Goal: Task Accomplishment & Management: Use online tool/utility

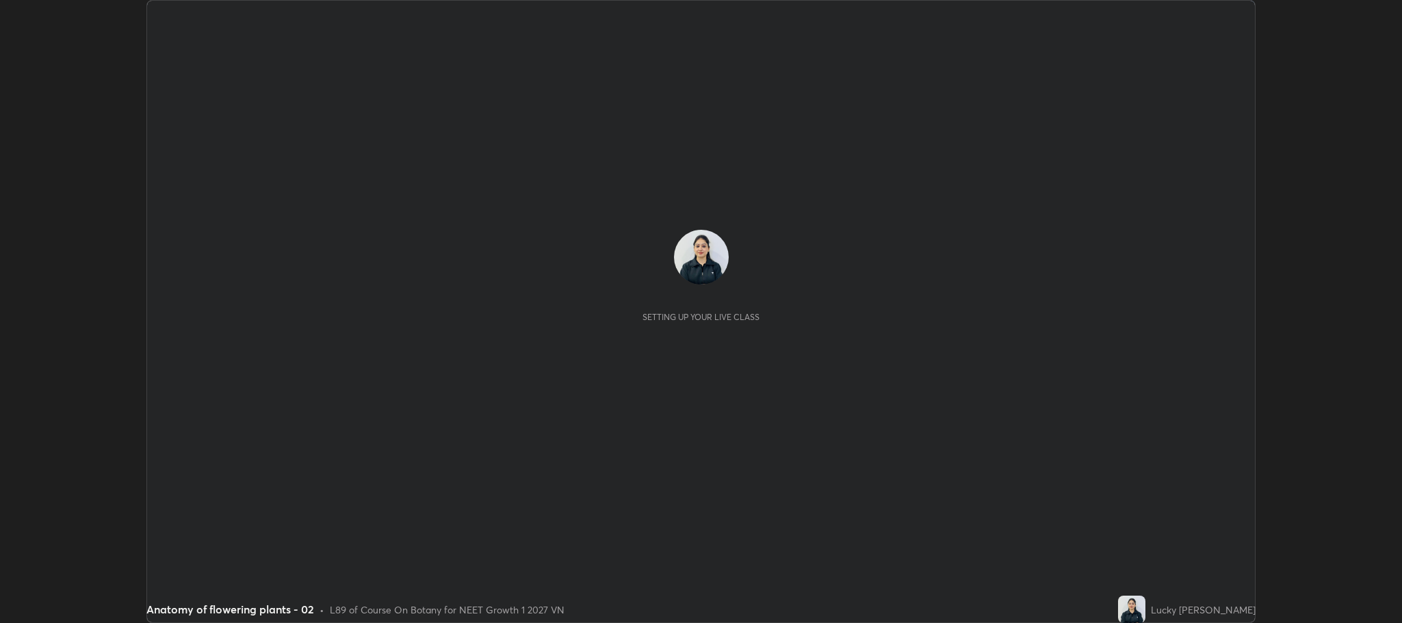
scroll to position [623, 1401]
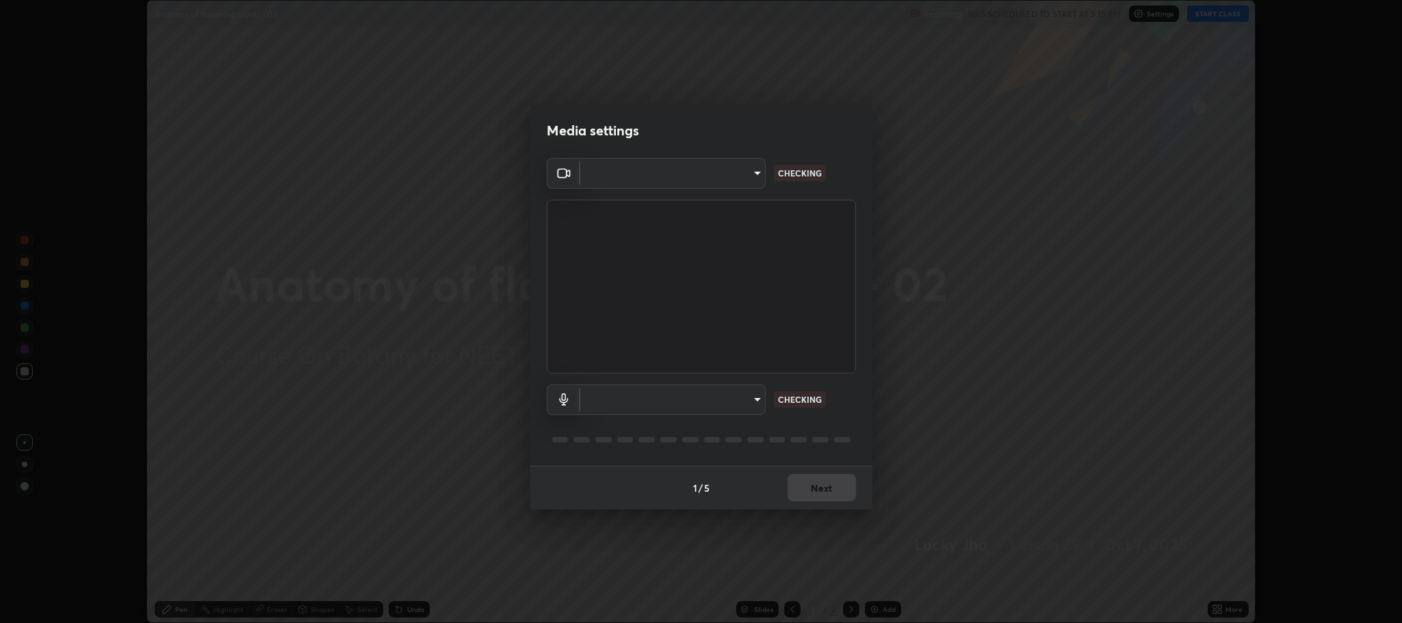
type input "7d5d3c8b8d5eda39410d366f8eb367a364bfae71f89e529543b0394fded3b098"
type input "8507aa3ee51d877dd167cb2830e1b17589139627b401cbc8752b2157a0660436"
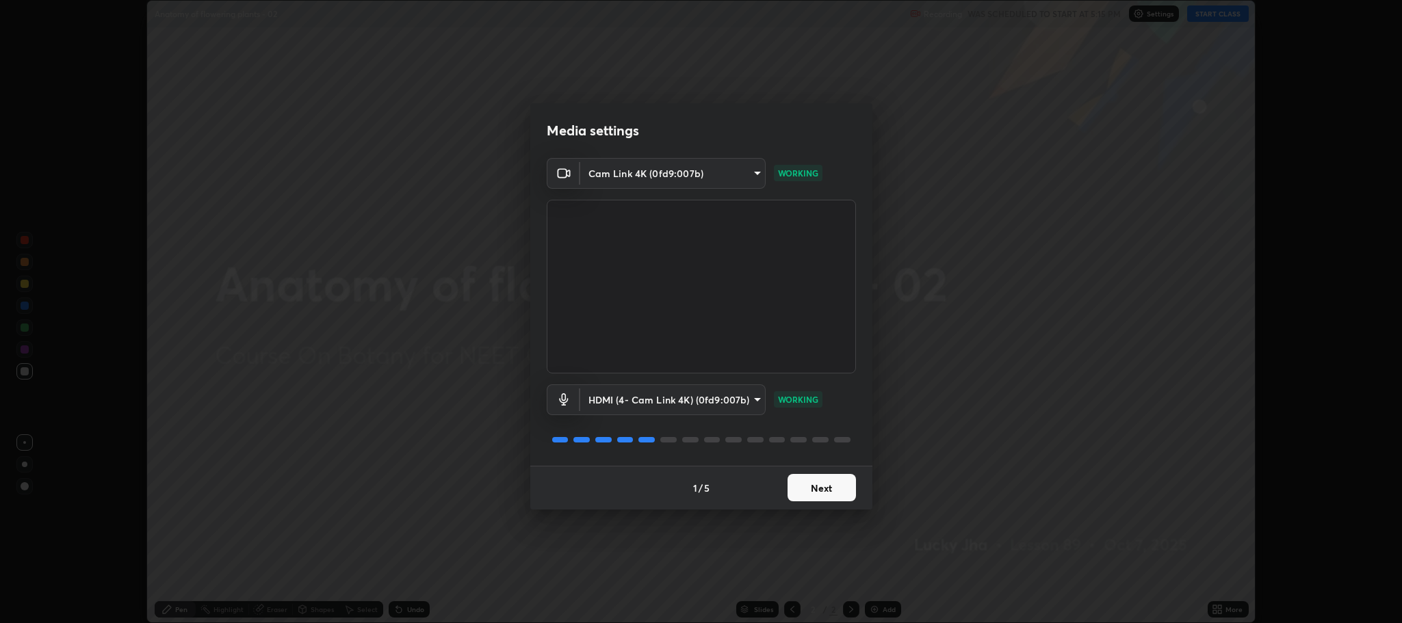
click at [821, 488] on button "Next" at bounding box center [822, 487] width 68 height 27
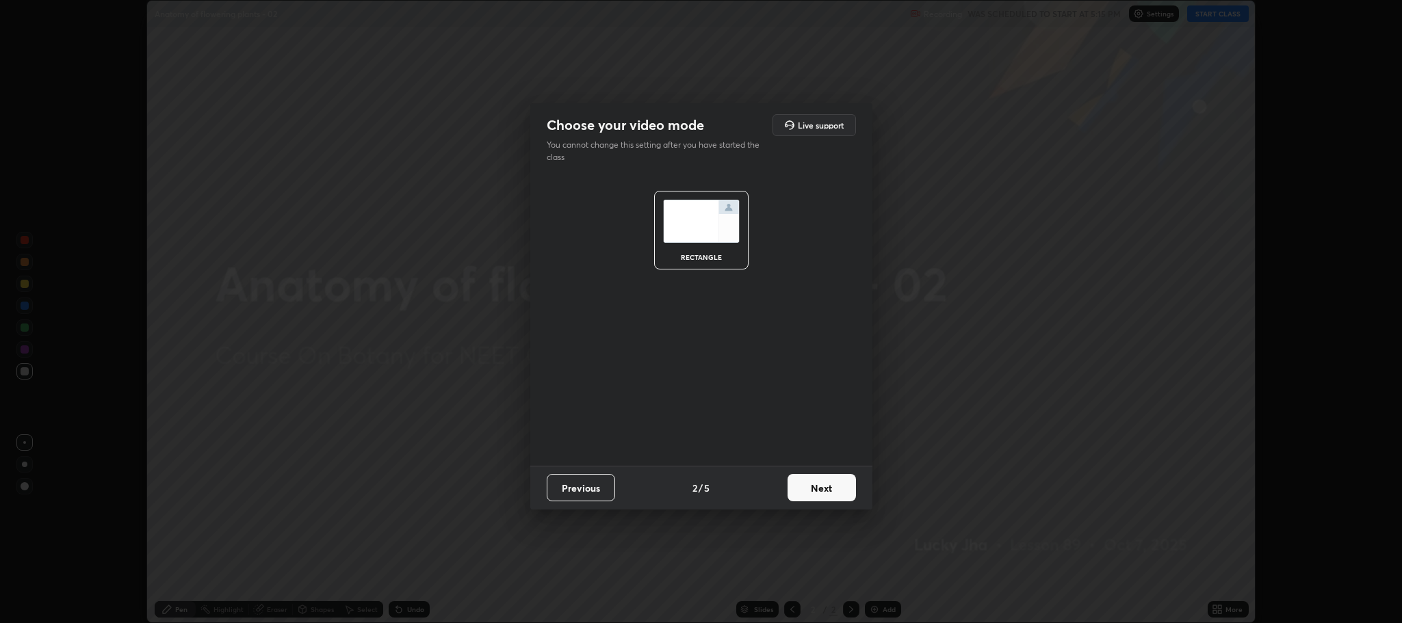
click at [826, 489] on button "Next" at bounding box center [822, 487] width 68 height 27
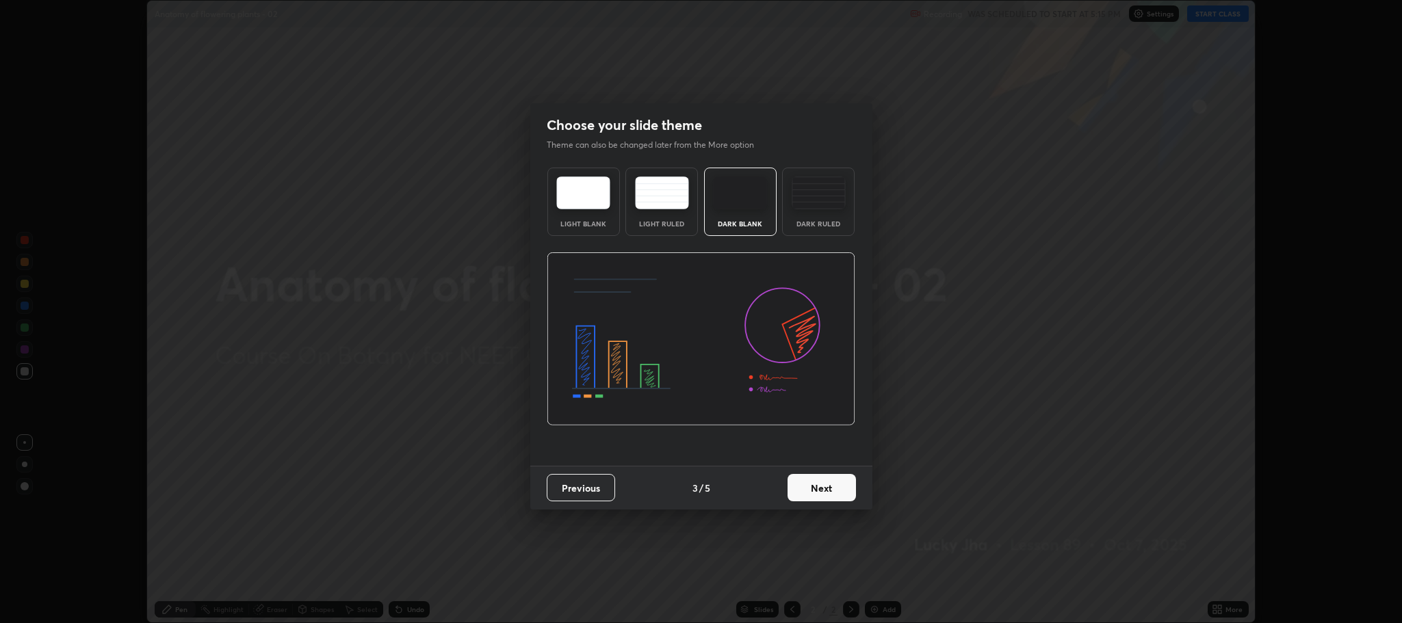
click at [827, 486] on button "Next" at bounding box center [822, 487] width 68 height 27
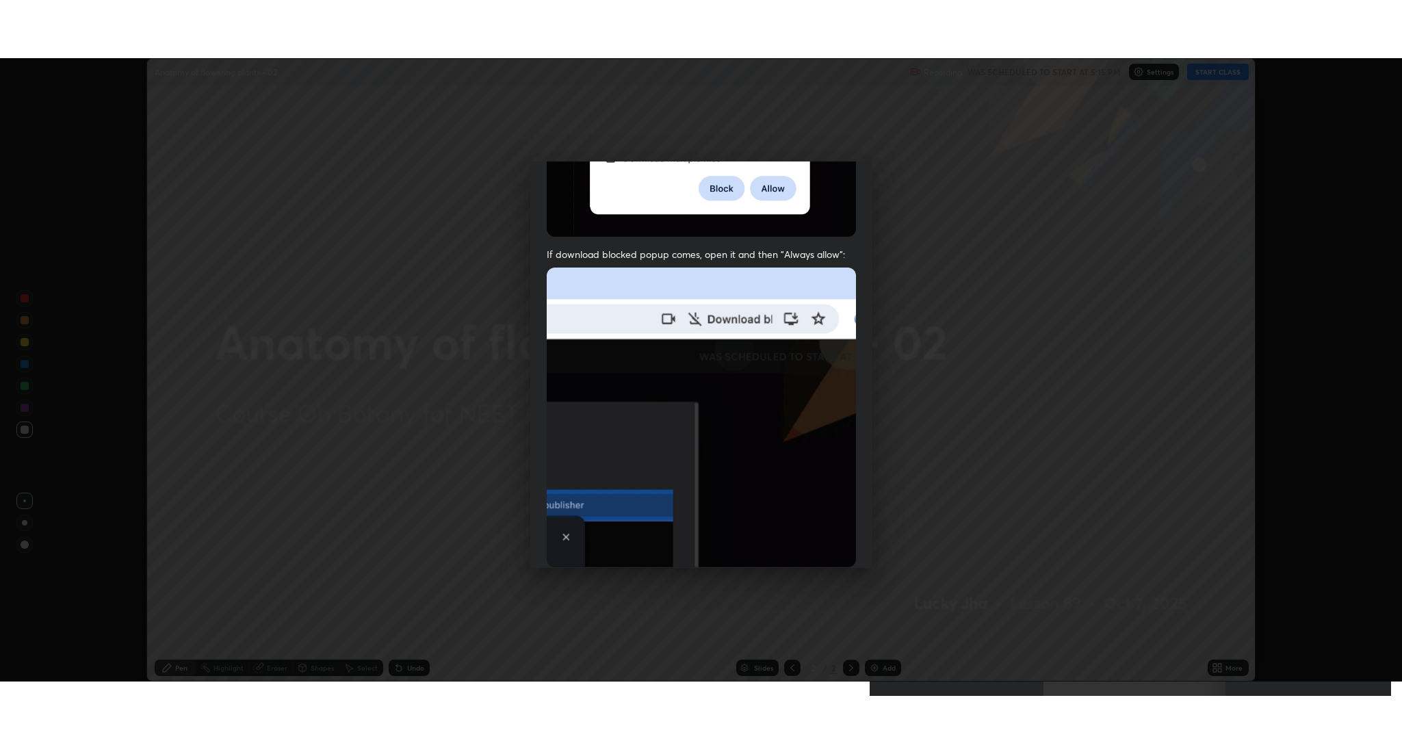
scroll to position [277, 0]
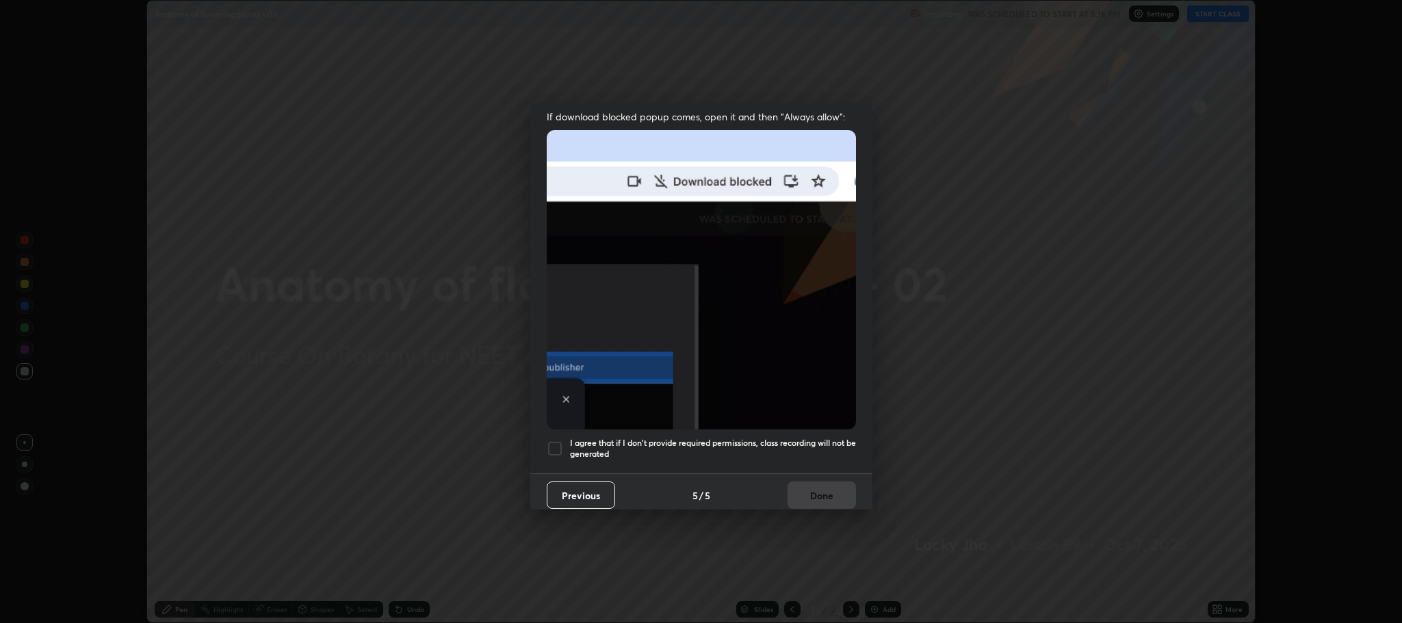
click at [558, 441] on div at bounding box center [555, 449] width 16 height 16
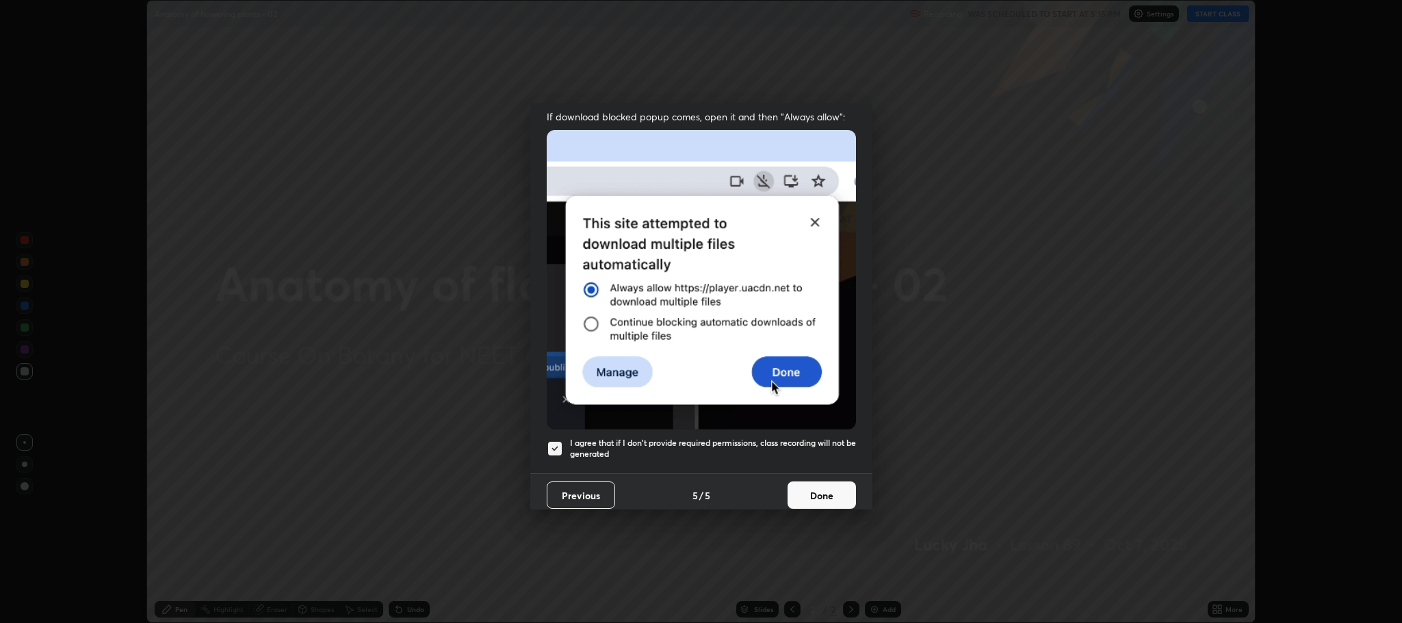
click at [803, 493] on button "Done" at bounding box center [822, 495] width 68 height 27
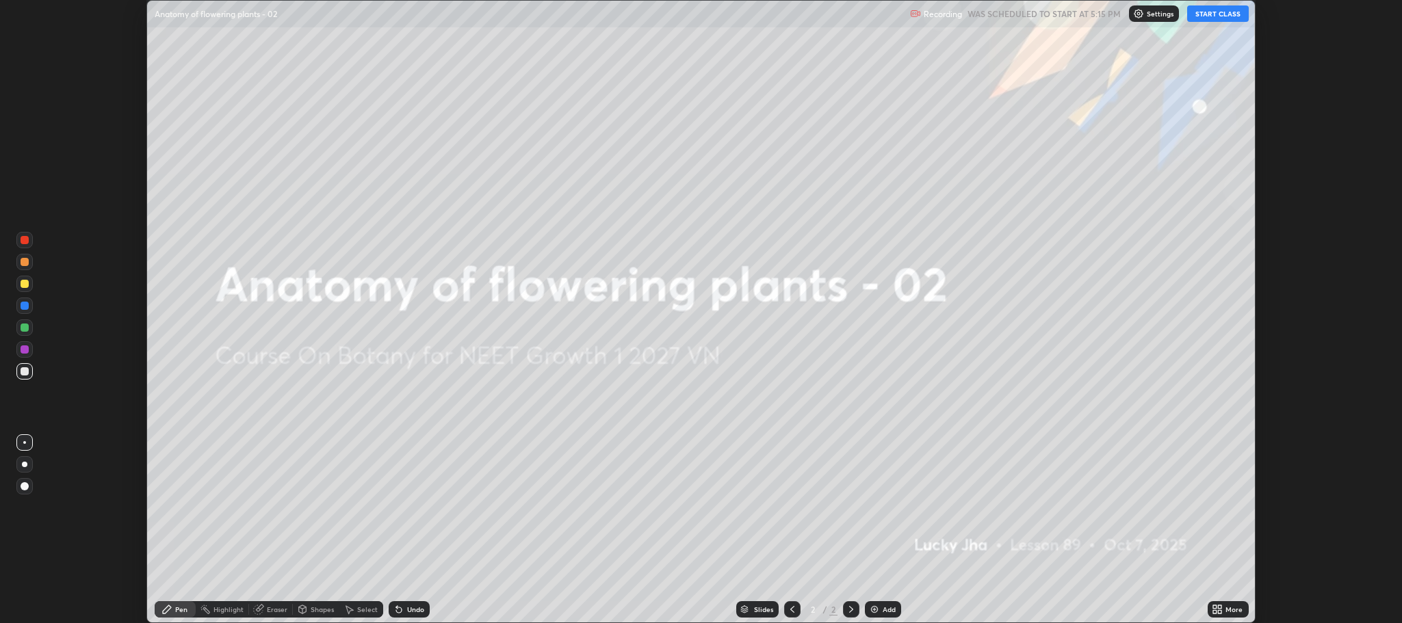
click at [875, 605] on img at bounding box center [874, 609] width 11 height 11
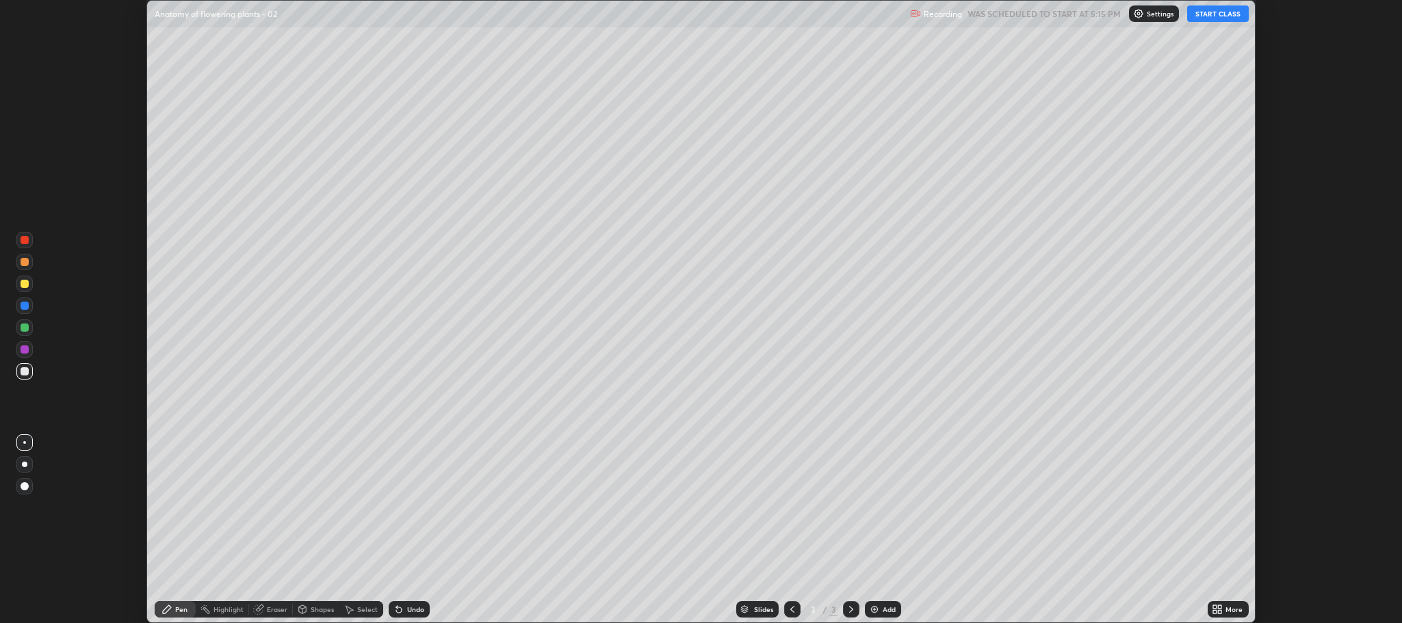
click at [1221, 606] on icon at bounding box center [1220, 607] width 3 height 3
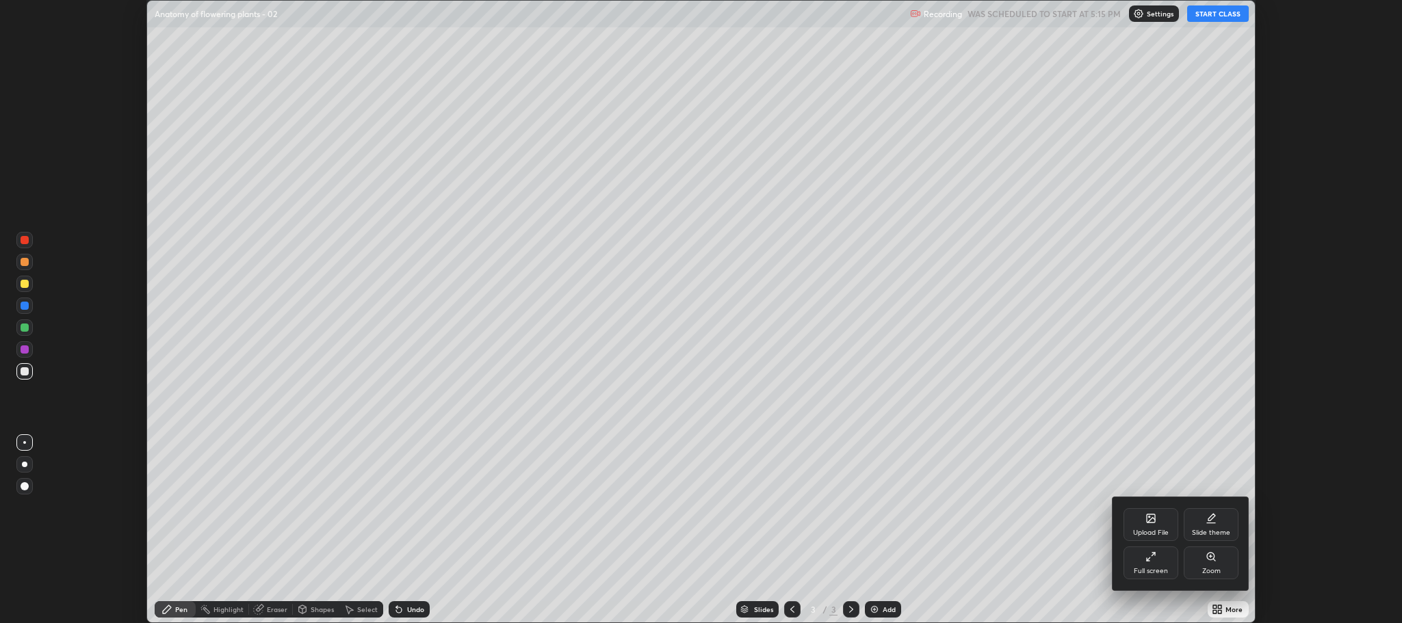
click at [1154, 565] on div "Full screen" at bounding box center [1151, 563] width 55 height 33
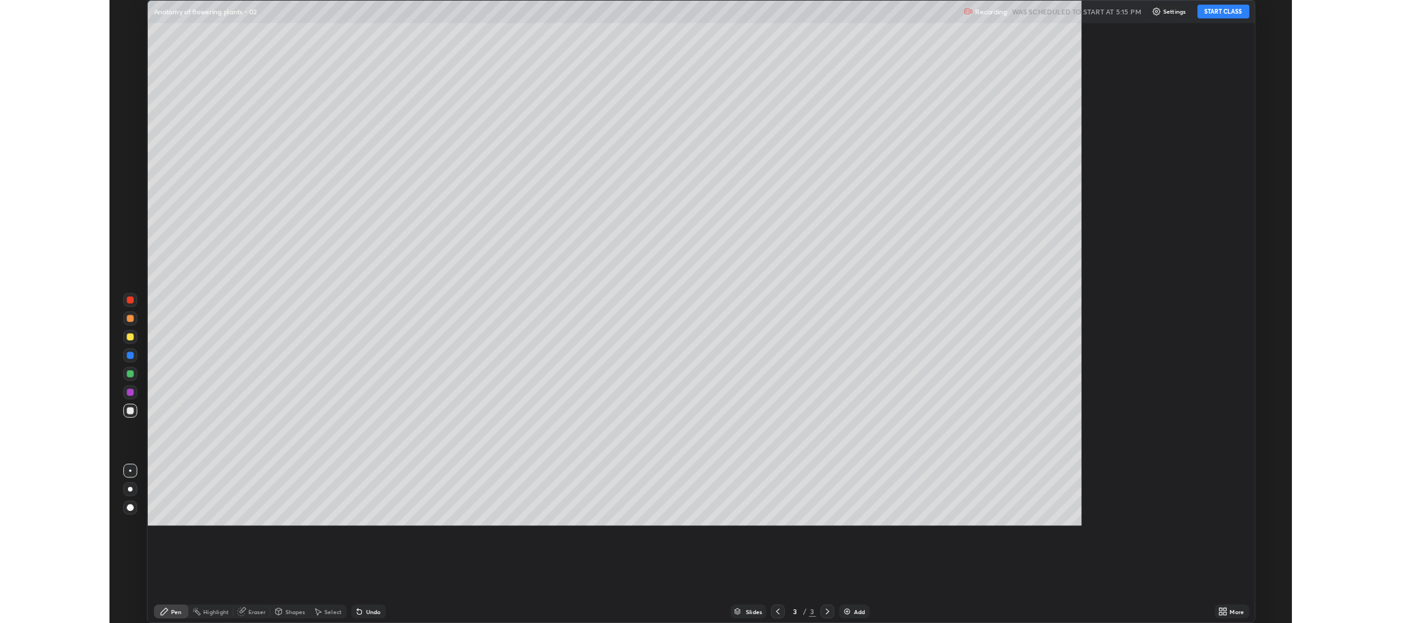
scroll to position [739, 1402]
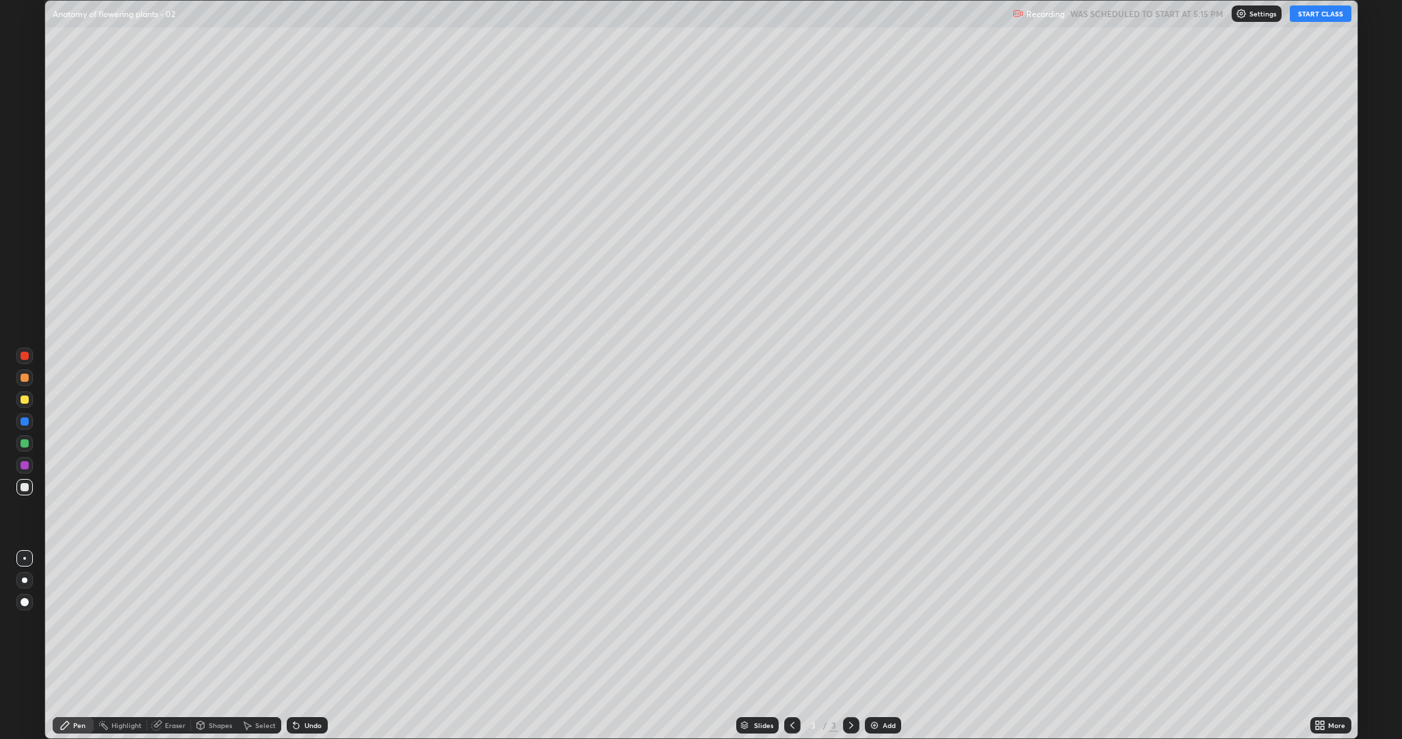
click at [1315, 15] on button "START CLASS" at bounding box center [1321, 13] width 62 height 16
click at [20, 398] on div at bounding box center [24, 399] width 16 height 16
click at [25, 403] on div at bounding box center [25, 400] width 8 height 8
click at [29, 495] on div at bounding box center [24, 487] width 16 height 16
click at [24, 400] on div at bounding box center [25, 400] width 8 height 8
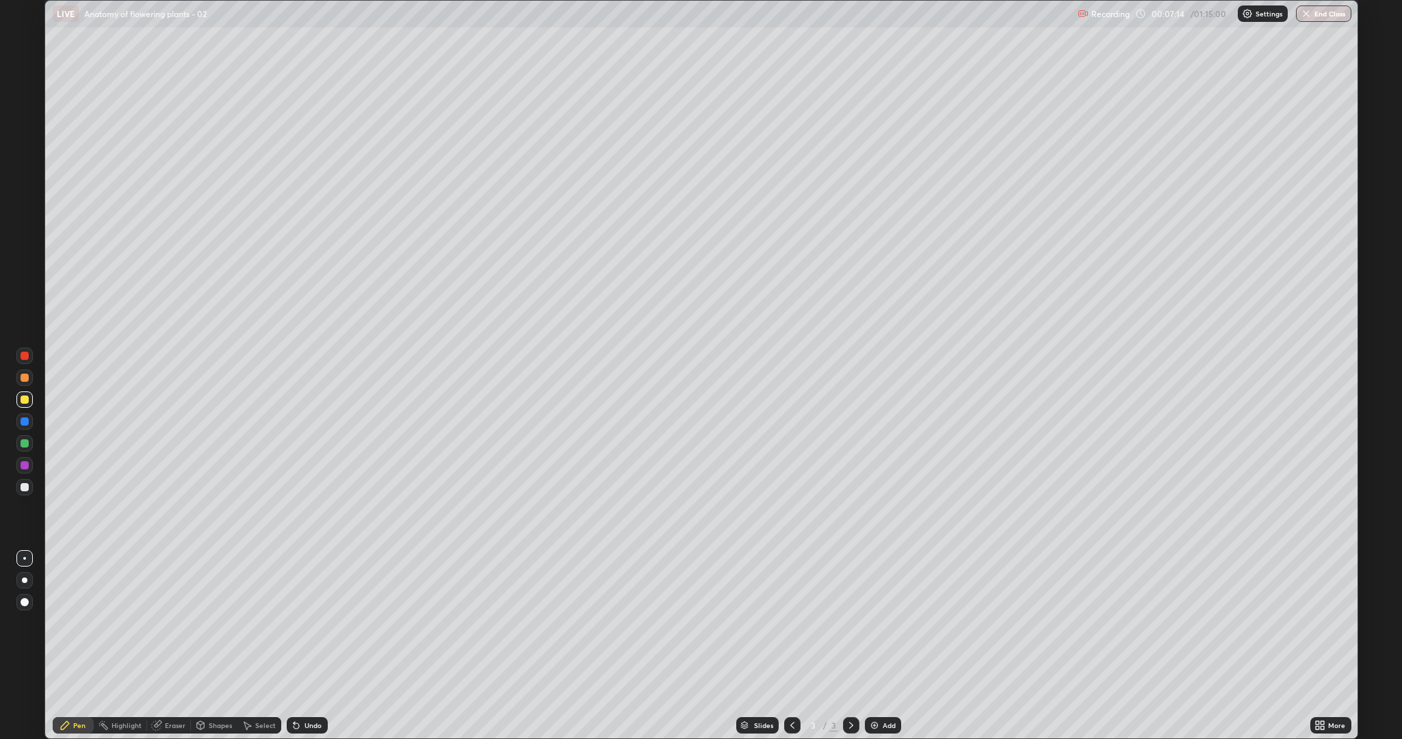
click at [25, 465] on div at bounding box center [25, 465] width 8 height 8
click at [24, 490] on div at bounding box center [25, 487] width 8 height 8
click at [27, 490] on div at bounding box center [25, 487] width 8 height 8
click at [172, 623] on div "Eraser" at bounding box center [175, 725] width 21 height 7
click at [25, 623] on icon at bounding box center [24, 679] width 11 height 12
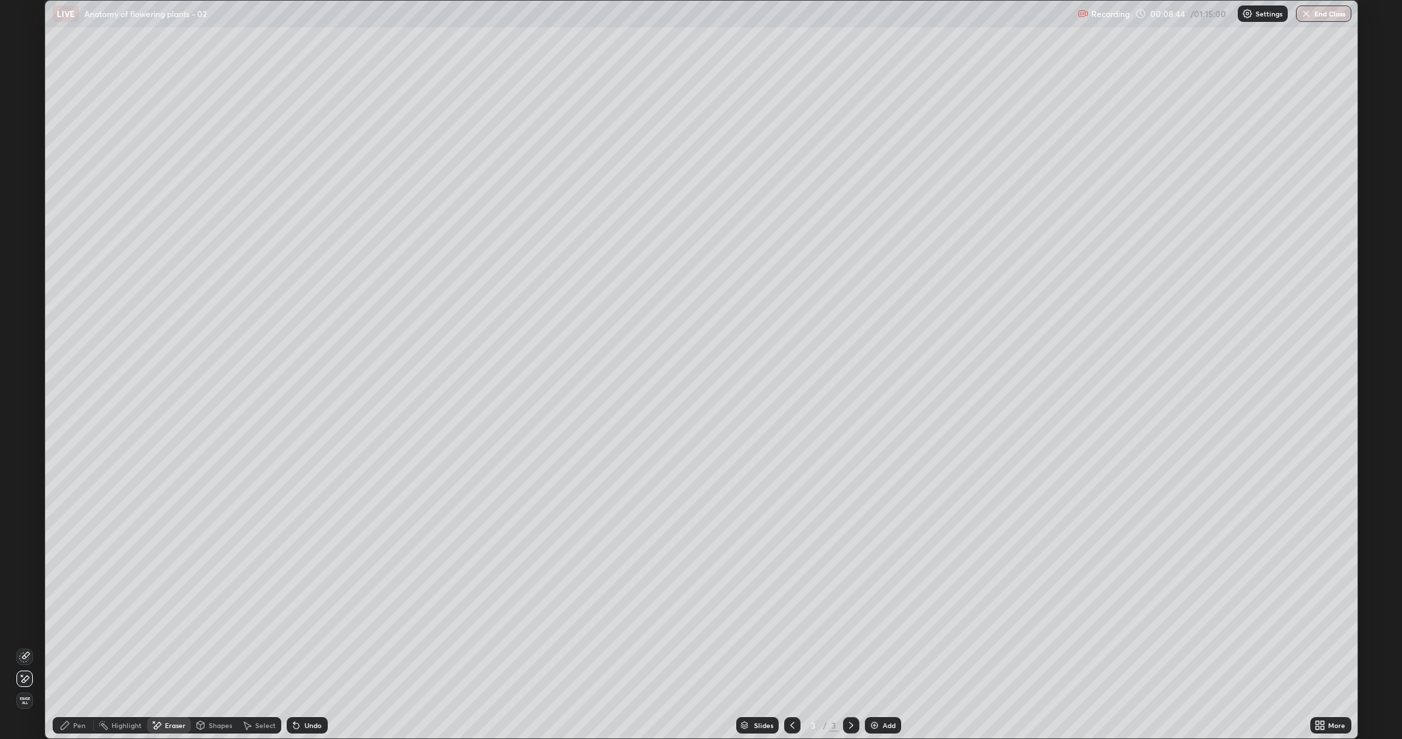
click at [79, 623] on div "Pen" at bounding box center [79, 725] width 12 height 7
click at [29, 393] on div at bounding box center [24, 399] width 16 height 16
click at [29, 487] on div at bounding box center [24, 487] width 16 height 16
click at [21, 375] on div at bounding box center [25, 378] width 8 height 8
click at [21, 490] on div at bounding box center [25, 487] width 8 height 8
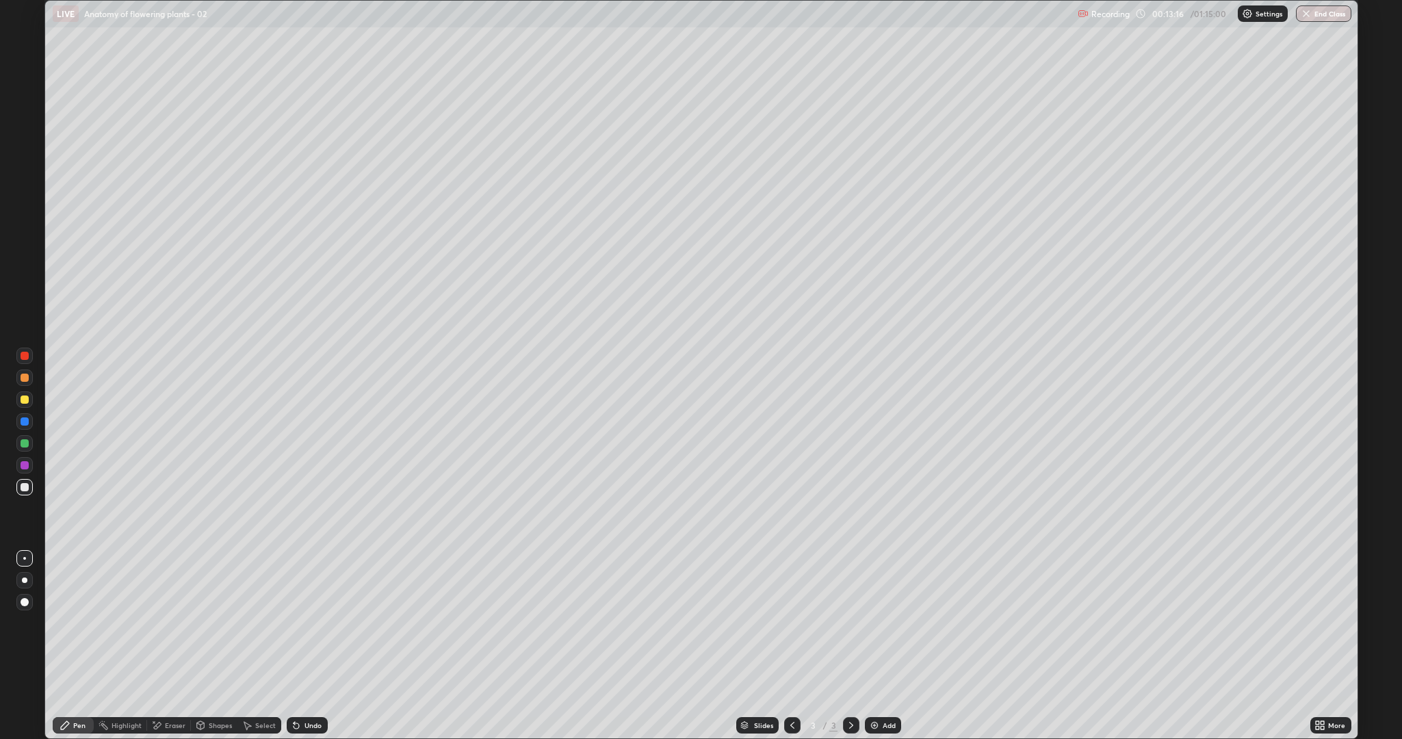
click at [211, 623] on div "Shapes" at bounding box center [220, 725] width 23 height 7
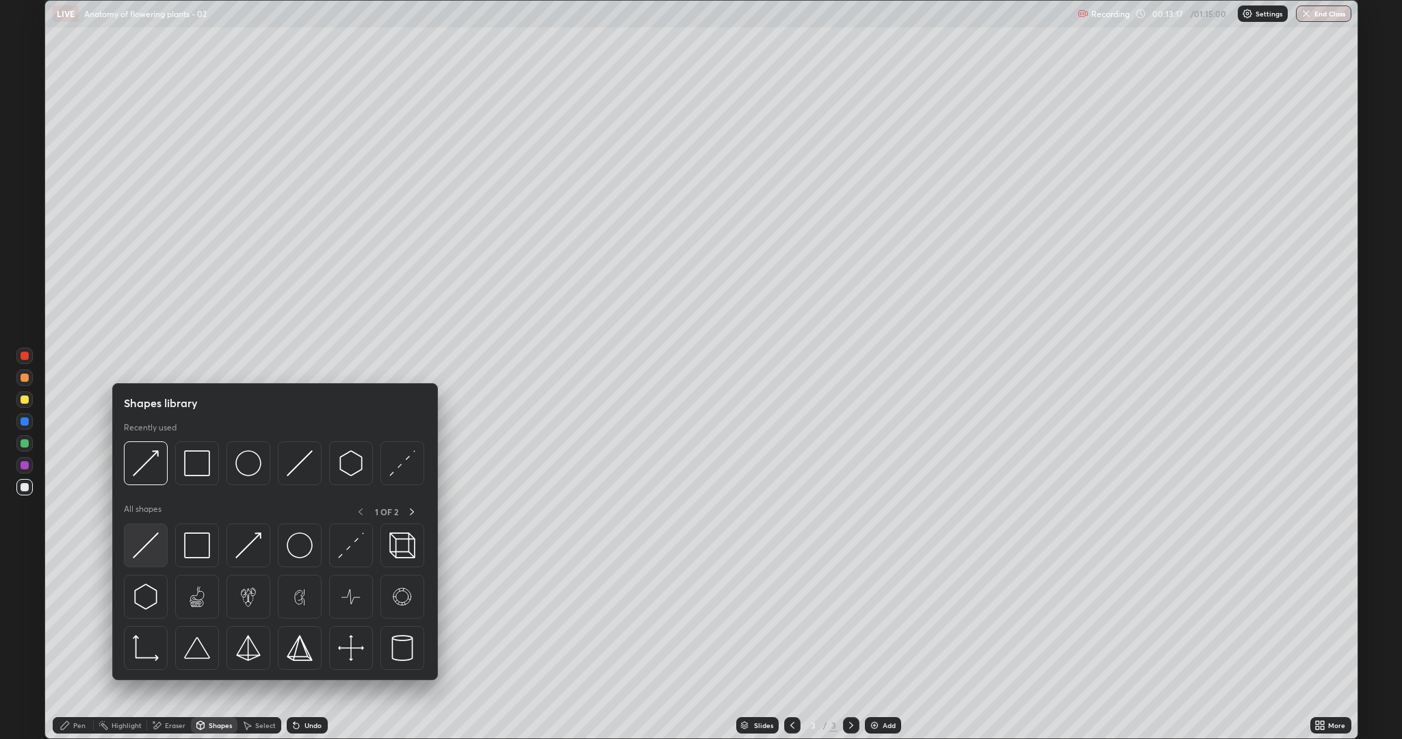
click at [155, 548] on img at bounding box center [146, 545] width 26 height 26
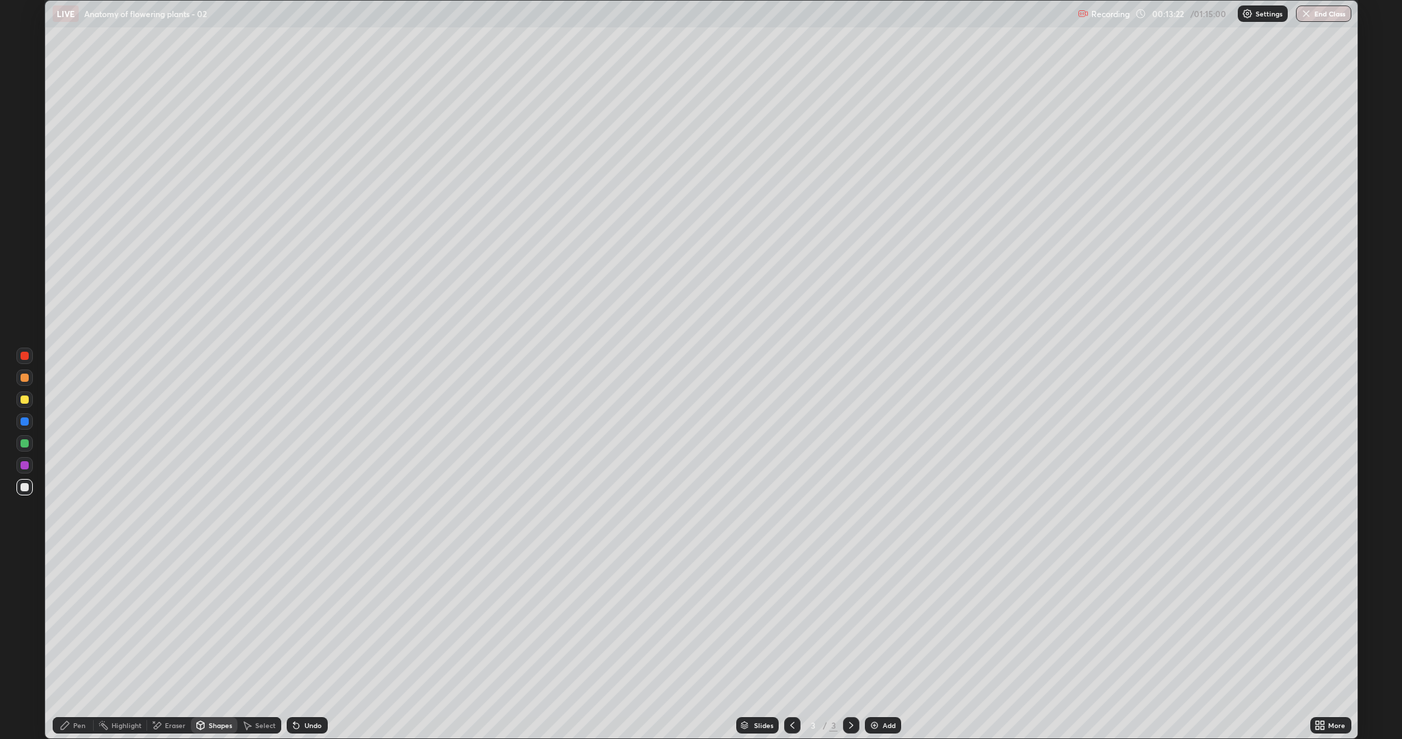
click at [77, 623] on div "Pen" at bounding box center [79, 725] width 12 height 7
click at [24, 398] on div at bounding box center [25, 400] width 8 height 8
click at [22, 490] on div at bounding box center [25, 487] width 8 height 8
click at [21, 378] on div at bounding box center [25, 378] width 8 height 8
click at [25, 378] on div at bounding box center [25, 378] width 8 height 8
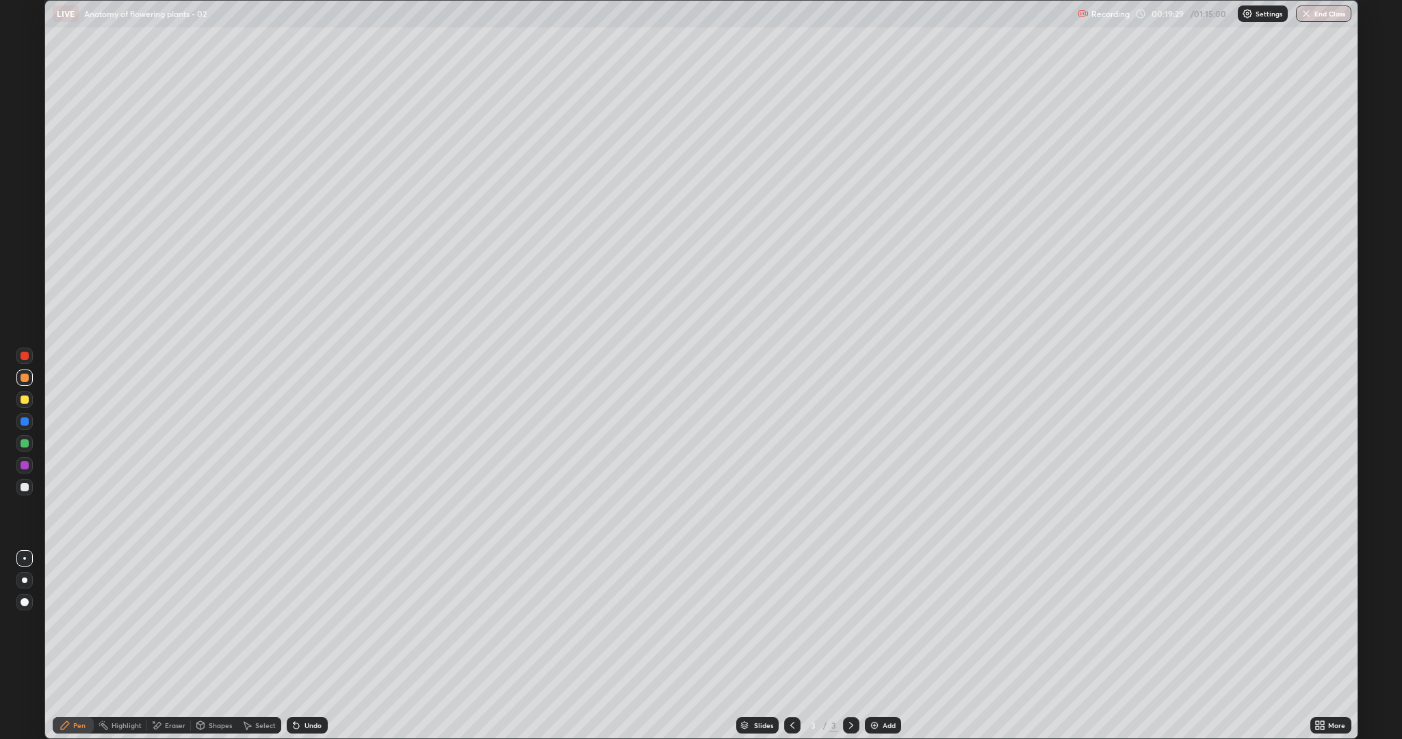
click at [22, 403] on div at bounding box center [25, 400] width 8 height 8
click at [27, 483] on div at bounding box center [25, 487] width 8 height 8
click at [24, 400] on div at bounding box center [25, 400] width 8 height 8
click at [21, 493] on div at bounding box center [24, 487] width 16 height 16
click at [212, 623] on div "Shapes" at bounding box center [220, 725] width 23 height 7
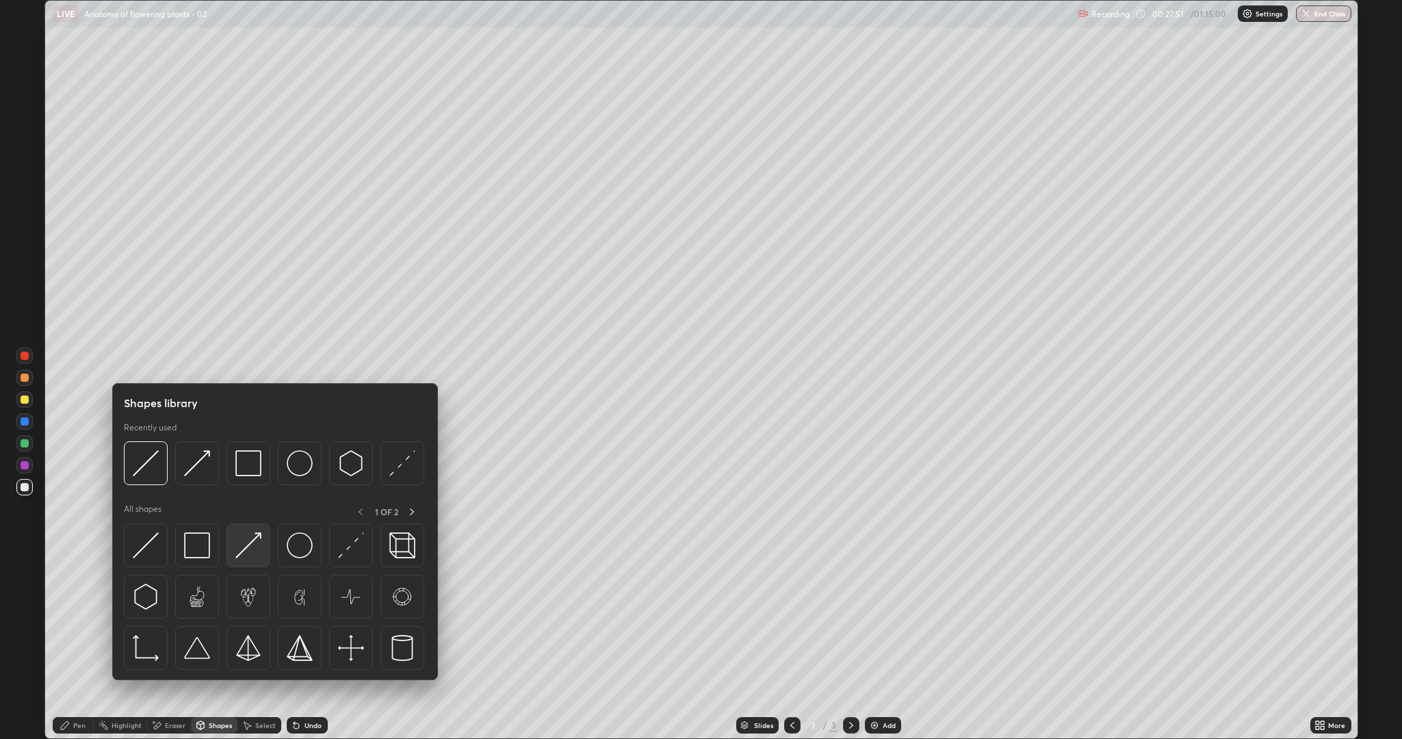
click at [247, 547] on img at bounding box center [248, 545] width 26 height 26
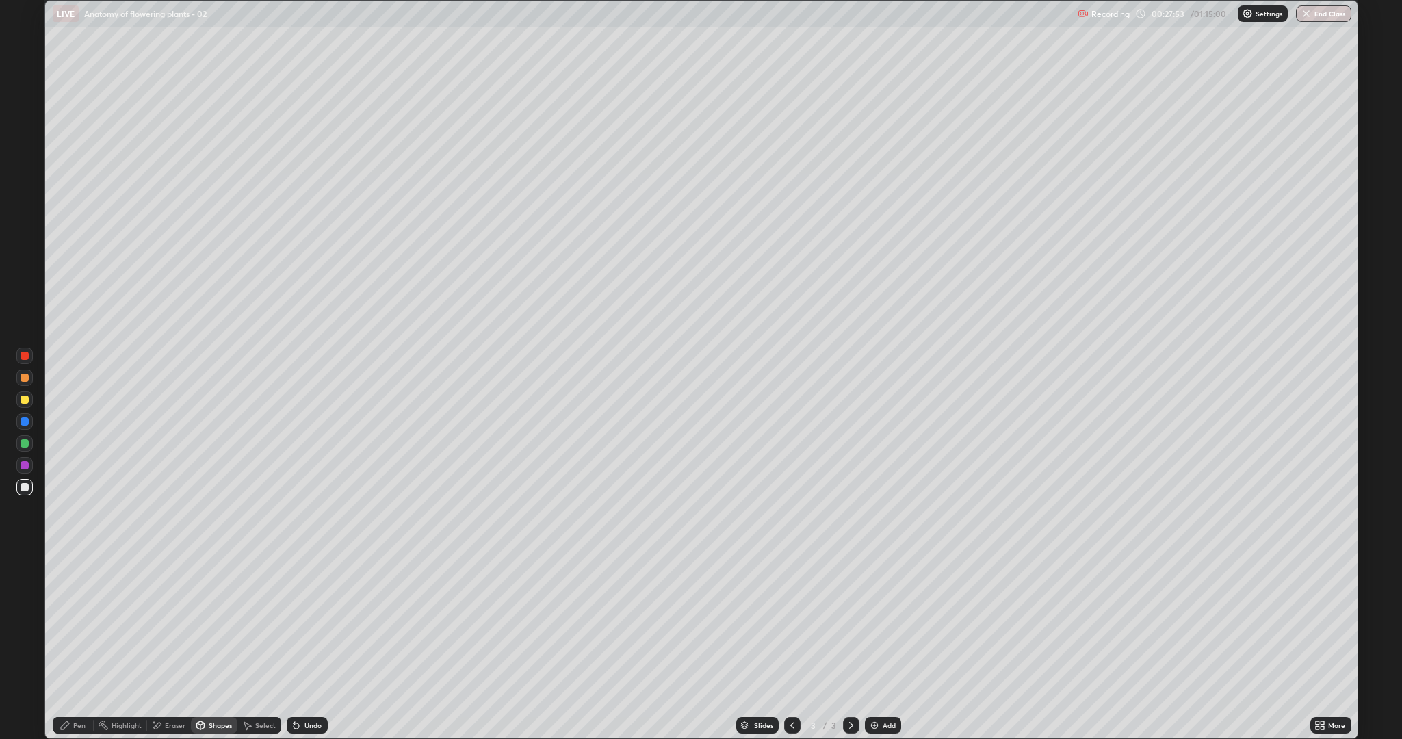
click at [79, 623] on div "Pen" at bounding box center [79, 725] width 12 height 7
click at [302, 623] on div "Undo" at bounding box center [307, 725] width 41 height 16
click at [307, 623] on div "Undo" at bounding box center [307, 725] width 41 height 16
click at [212, 623] on div "Shapes" at bounding box center [220, 725] width 23 height 7
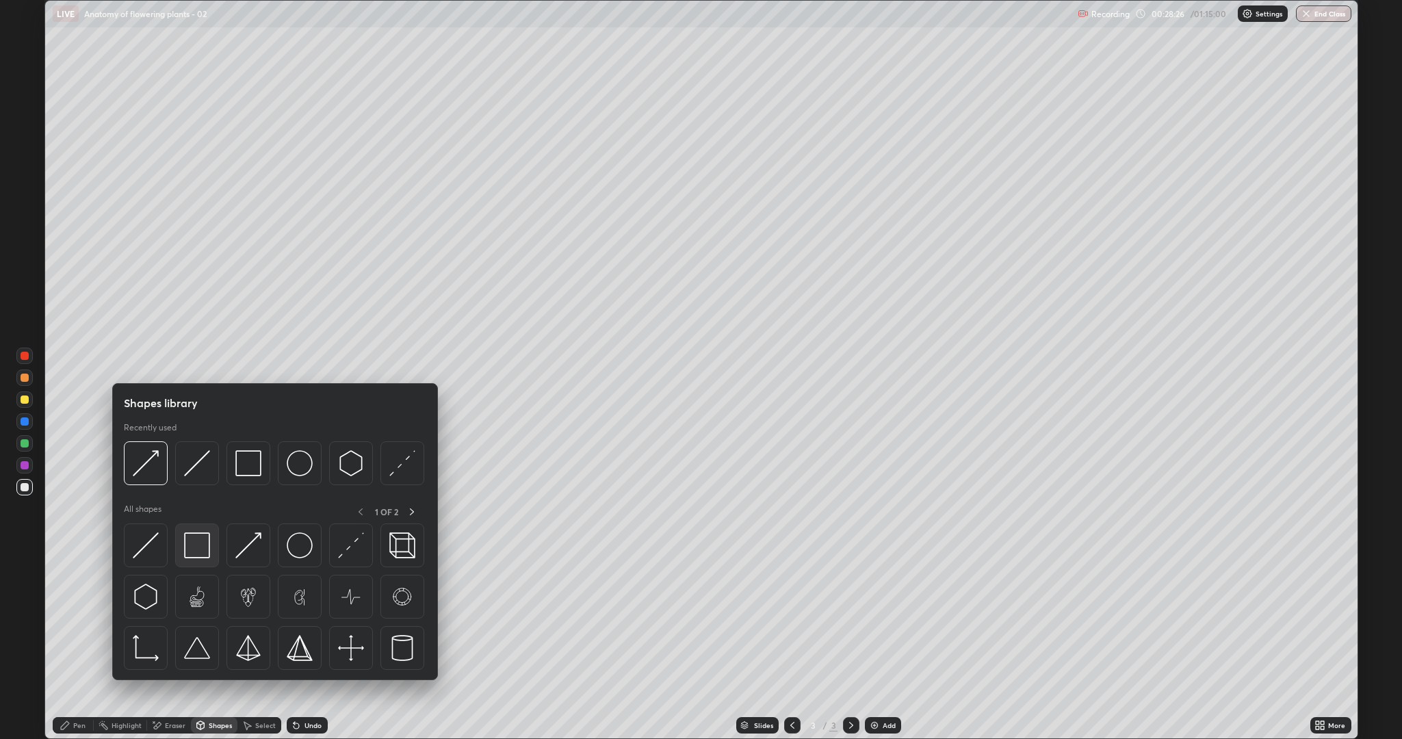
click at [201, 542] on img at bounding box center [197, 545] width 26 height 26
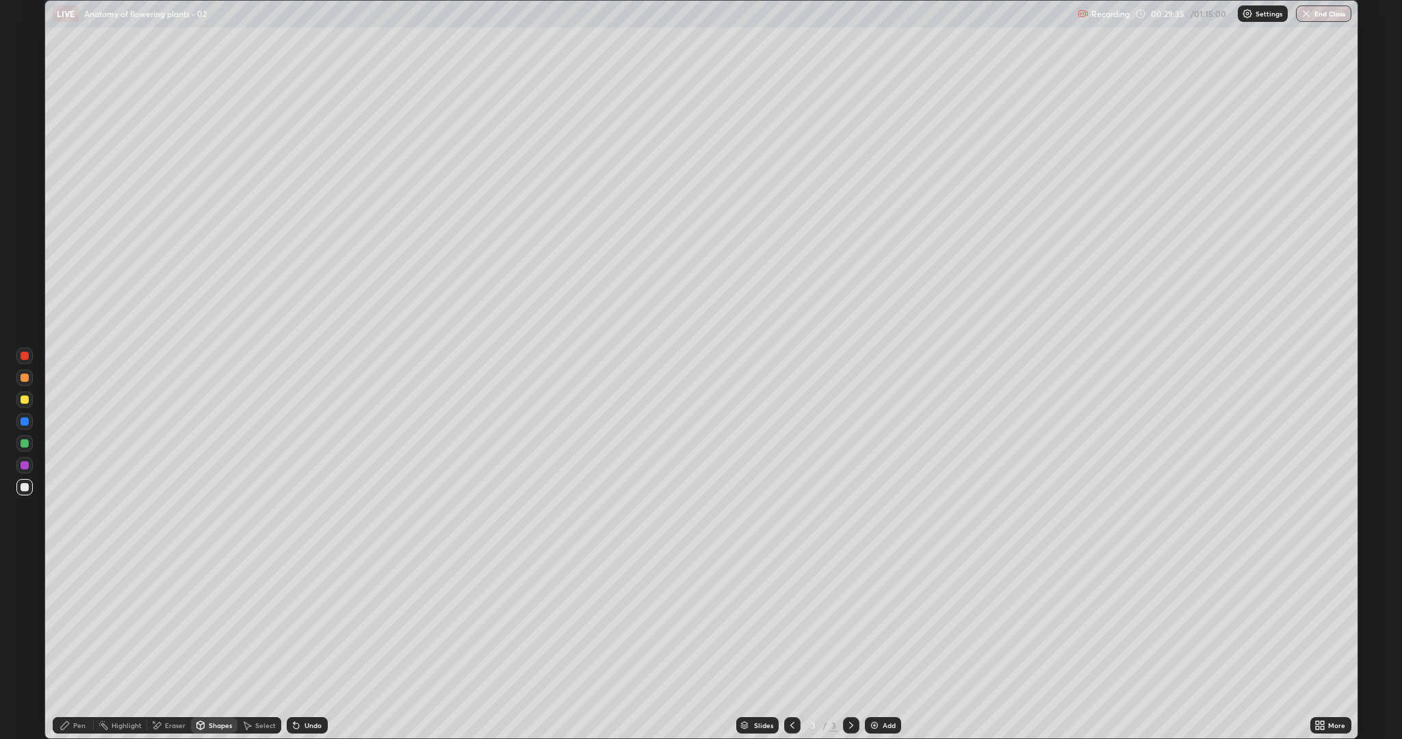
click at [1323, 623] on icon at bounding box center [1322, 727] width 3 height 3
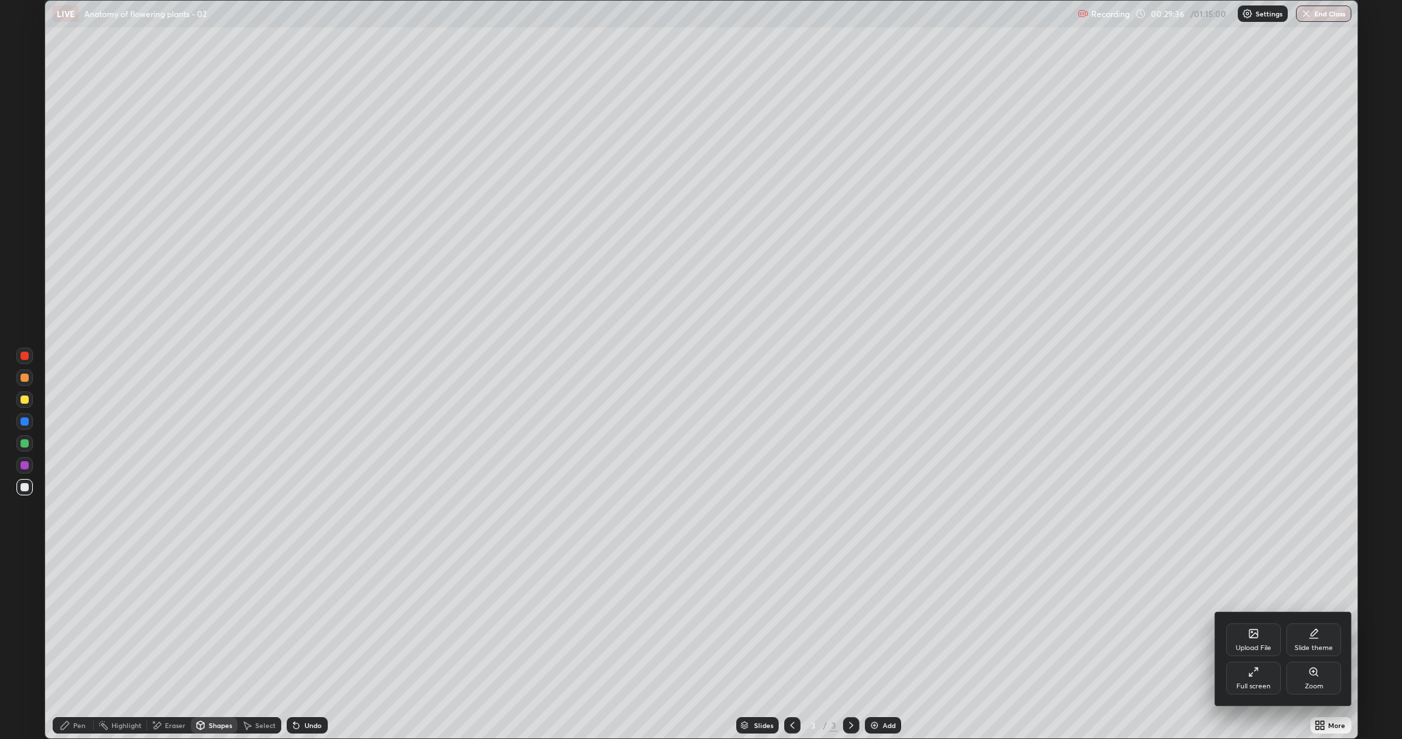
click at [1253, 623] on div "Full screen" at bounding box center [1253, 678] width 55 height 33
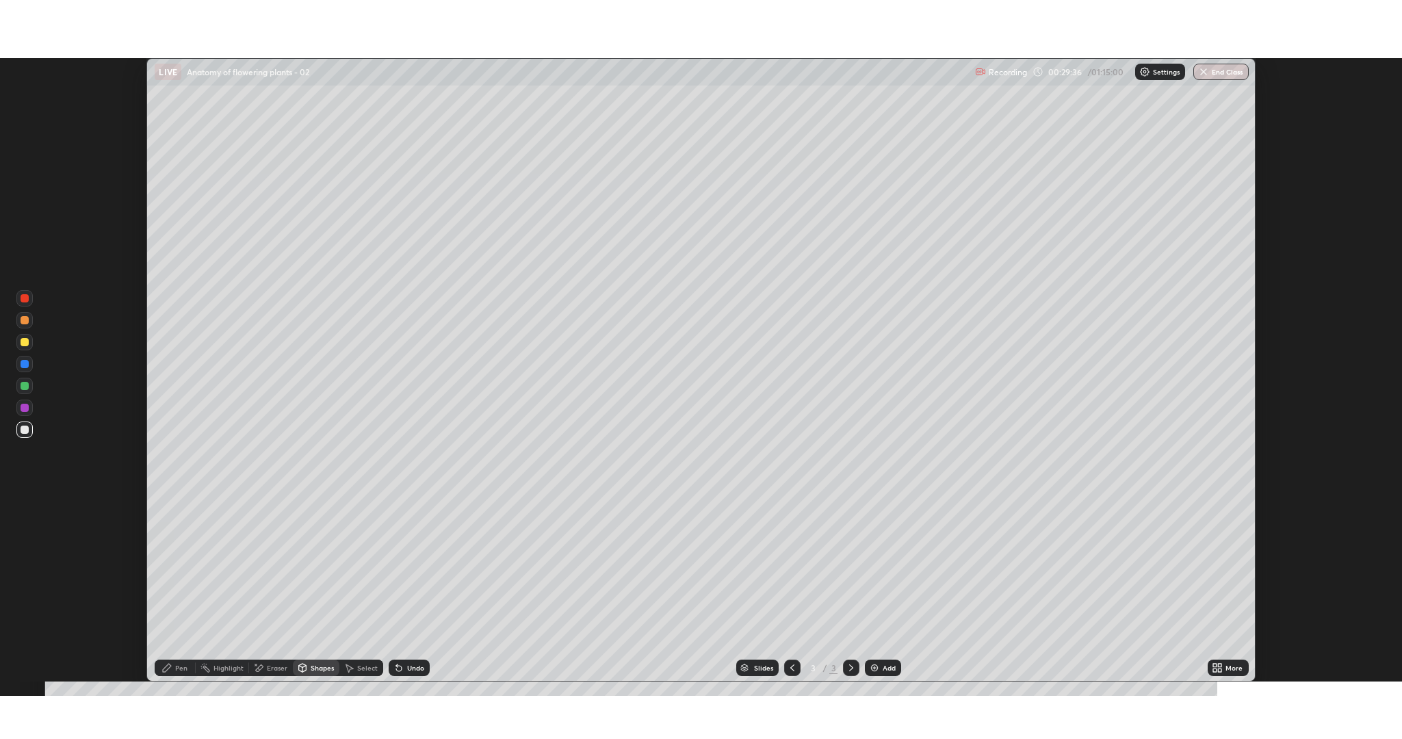
scroll to position [67806, 67028]
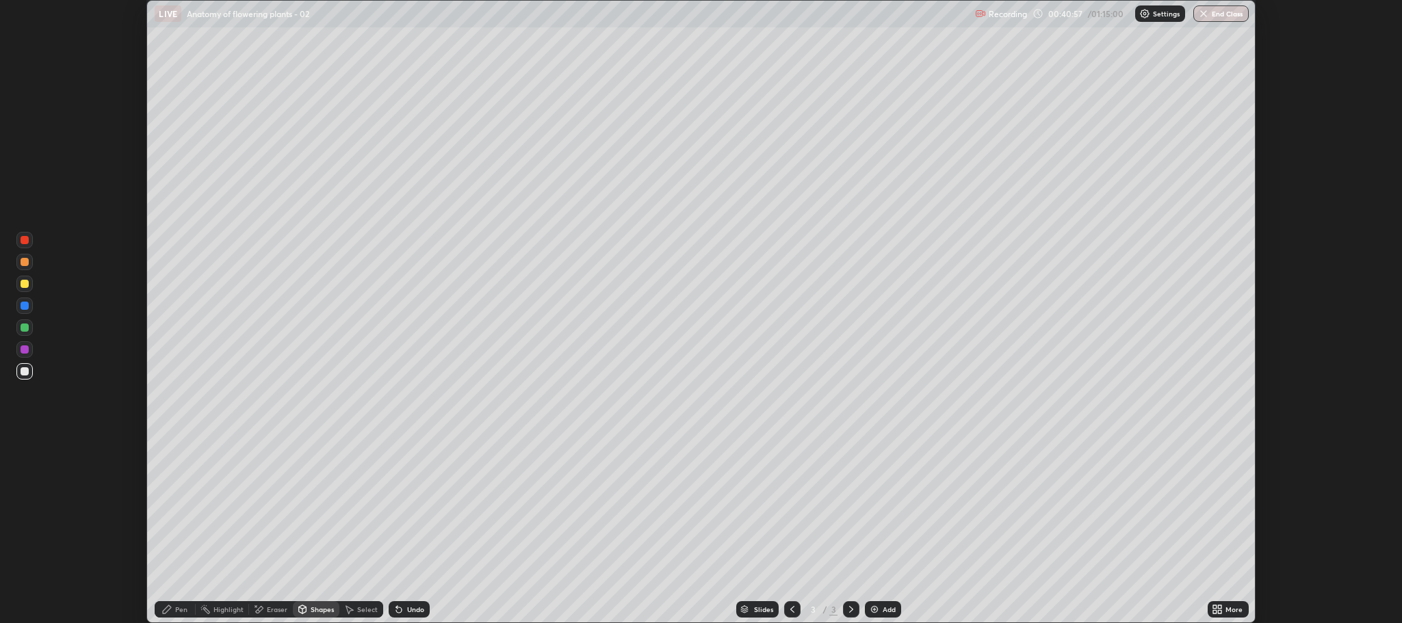
click at [1221, 606] on icon at bounding box center [1220, 607] width 3 height 3
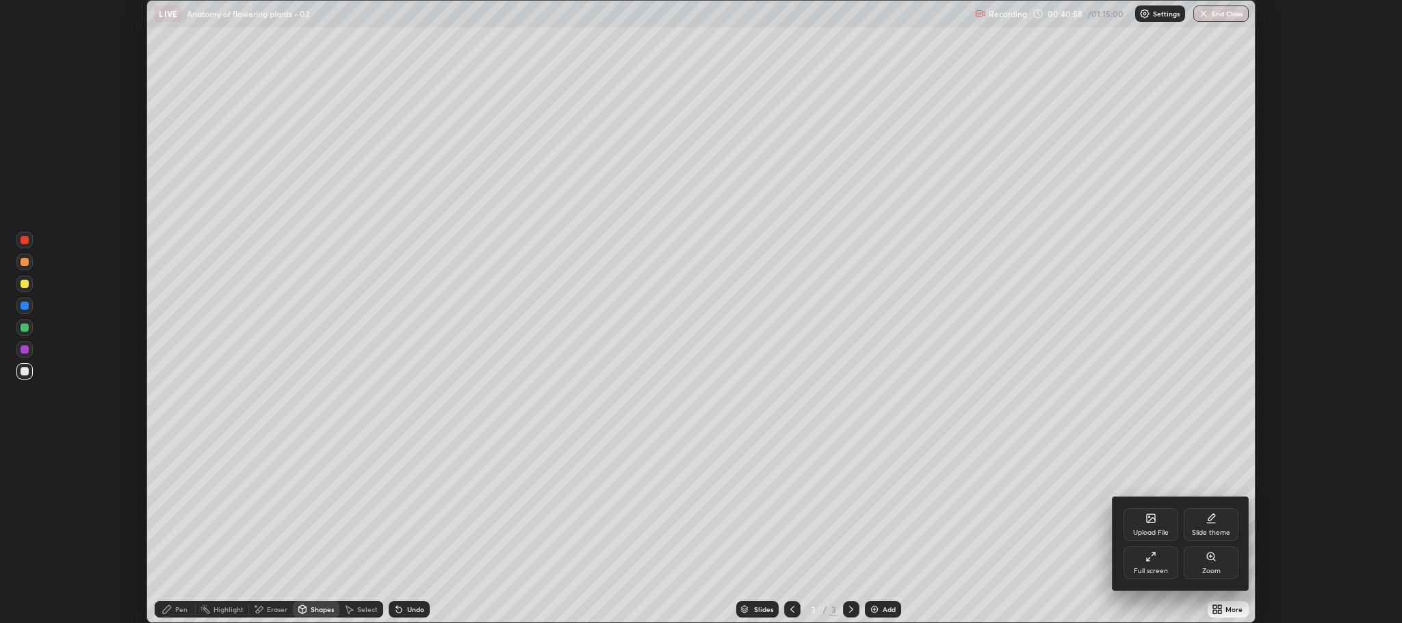
click at [1139, 570] on div "Full screen" at bounding box center [1151, 571] width 34 height 7
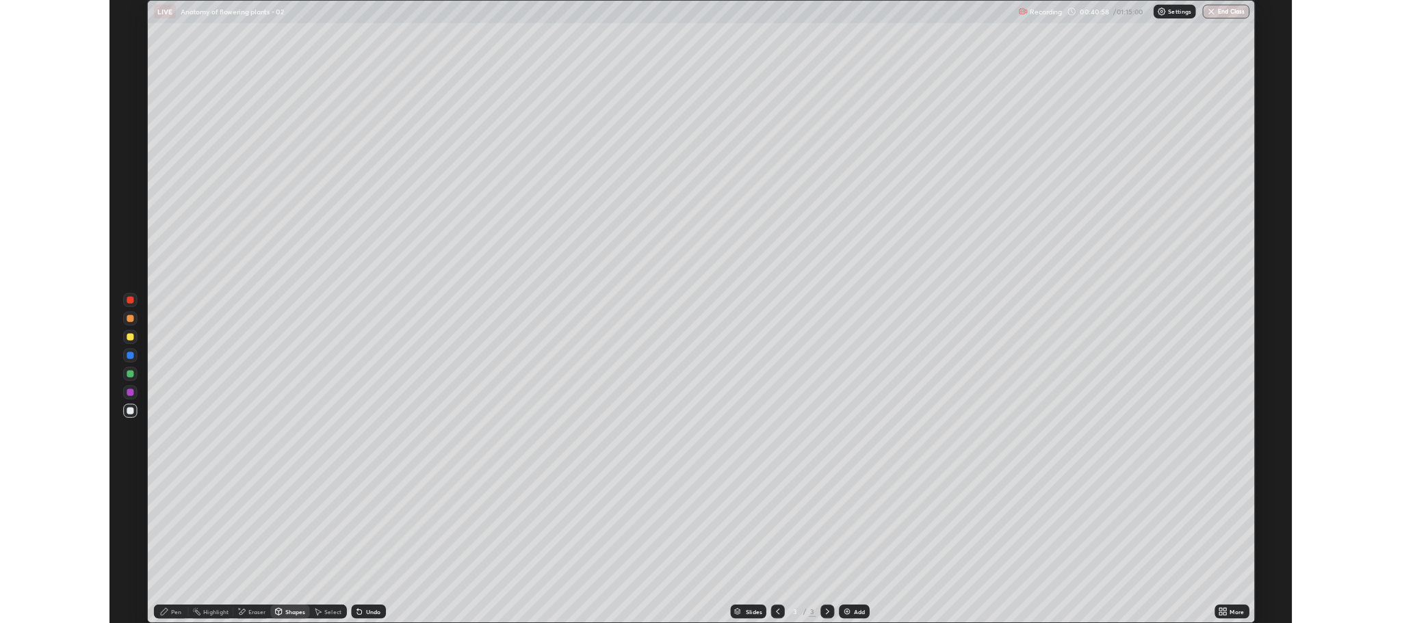
scroll to position [739, 1402]
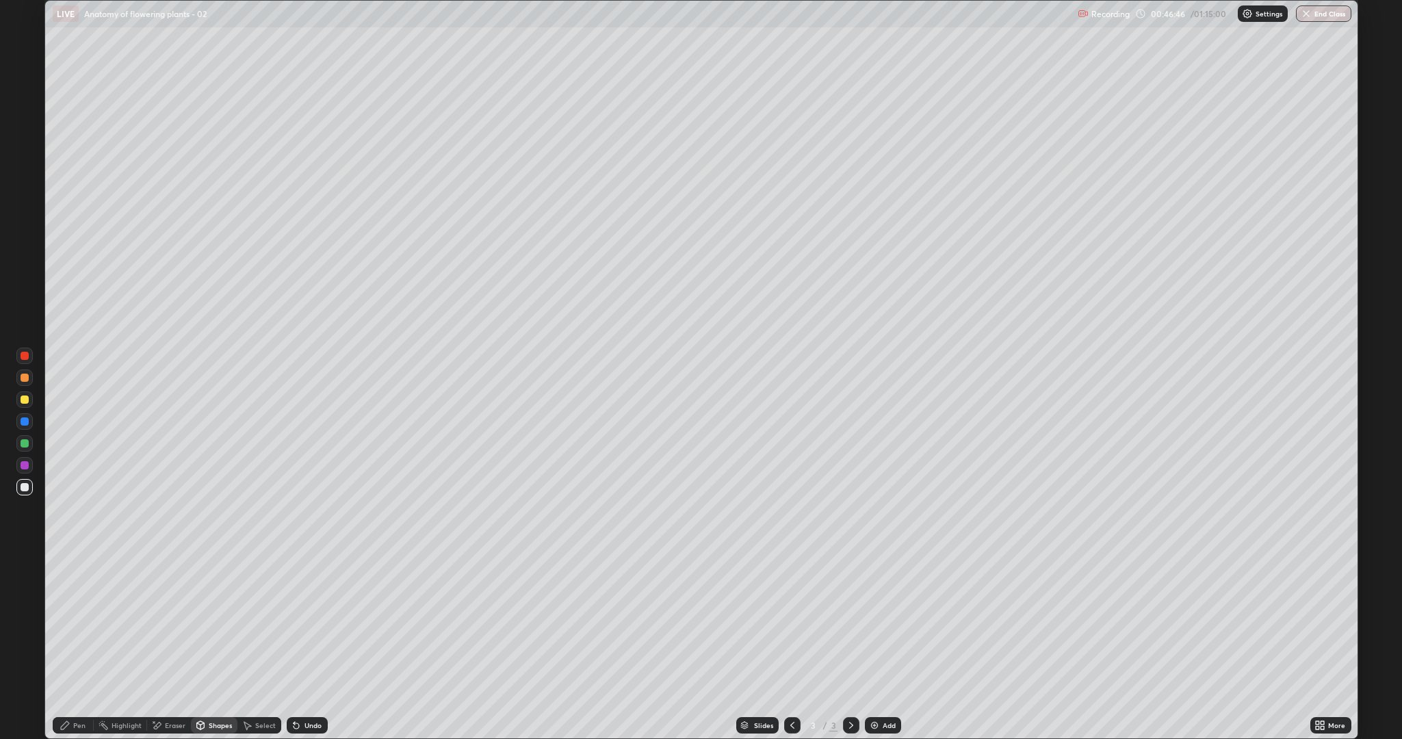
click at [884, 623] on div "Add" at bounding box center [889, 725] width 13 height 7
click at [301, 623] on div "Undo" at bounding box center [307, 725] width 41 height 16
click at [79, 623] on div "Pen" at bounding box center [79, 725] width 12 height 7
click at [168, 623] on div "Eraser" at bounding box center [169, 725] width 44 height 16
click at [25, 623] on icon at bounding box center [24, 656] width 11 height 11
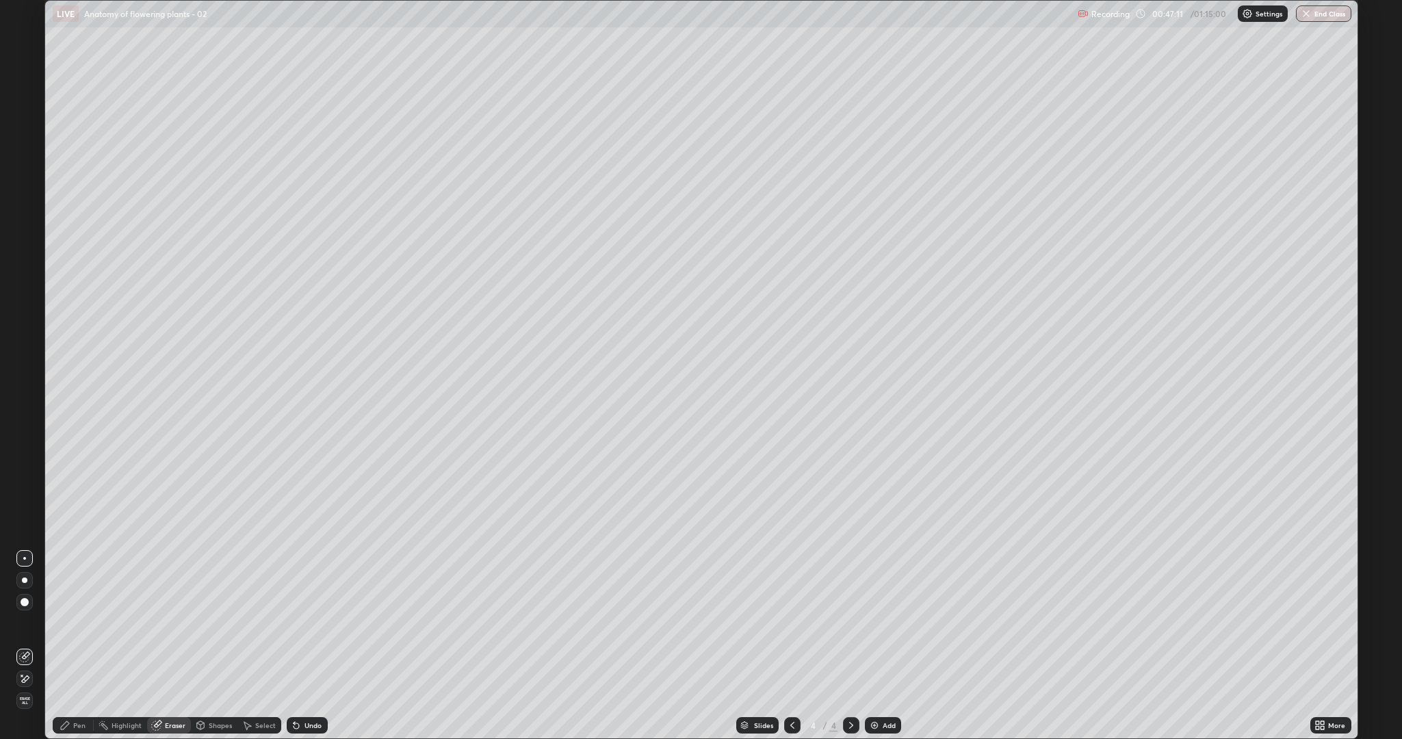
click at [65, 623] on icon at bounding box center [65, 725] width 8 height 8
click at [305, 623] on div "Undo" at bounding box center [313, 725] width 17 height 7
click at [168, 623] on div "Eraser" at bounding box center [175, 725] width 21 height 7
click at [76, 623] on div "Pen" at bounding box center [73, 725] width 41 height 16
click at [25, 443] on div at bounding box center [25, 443] width 8 height 8
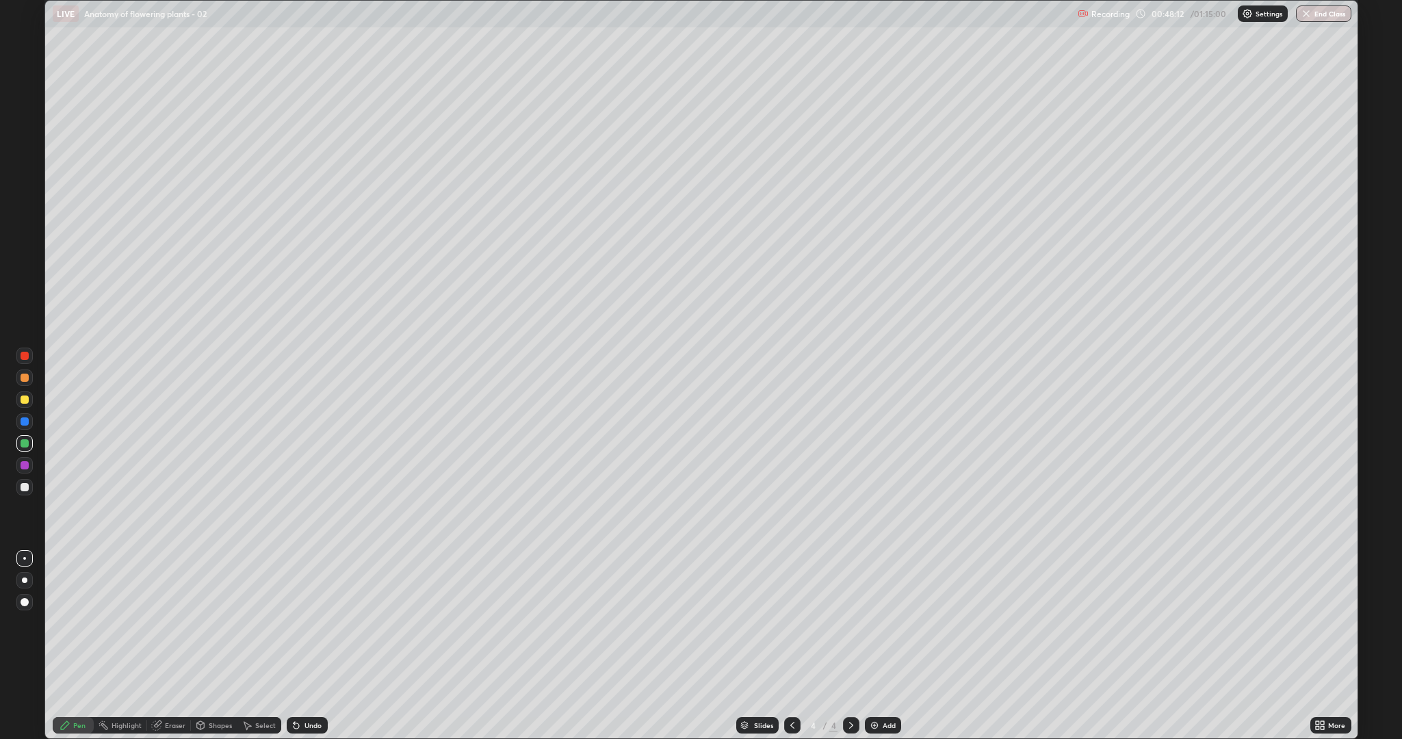
click at [24, 490] on div at bounding box center [25, 487] width 8 height 8
click at [23, 400] on div at bounding box center [25, 400] width 8 height 8
click at [23, 486] on div at bounding box center [25, 487] width 8 height 8
click at [300, 623] on div "Undo" at bounding box center [307, 725] width 41 height 16
click at [314, 623] on div "Undo" at bounding box center [313, 725] width 17 height 7
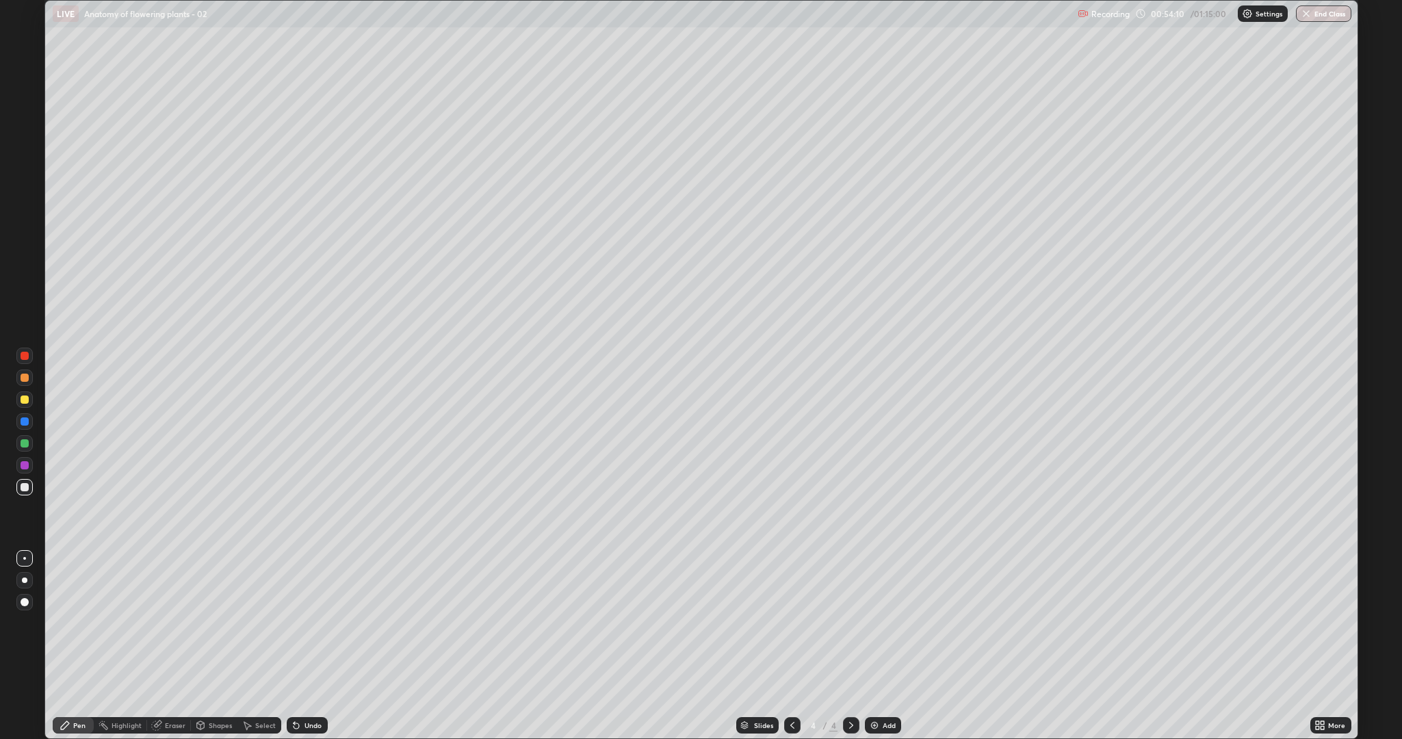
click at [793, 623] on icon at bounding box center [792, 725] width 11 height 11
click at [881, 623] on div "Add" at bounding box center [883, 725] width 36 height 16
click at [24, 399] on div at bounding box center [25, 400] width 8 height 8
click at [305, 623] on div "Undo" at bounding box center [313, 725] width 17 height 7
click at [302, 623] on div "Undo" at bounding box center [307, 725] width 41 height 16
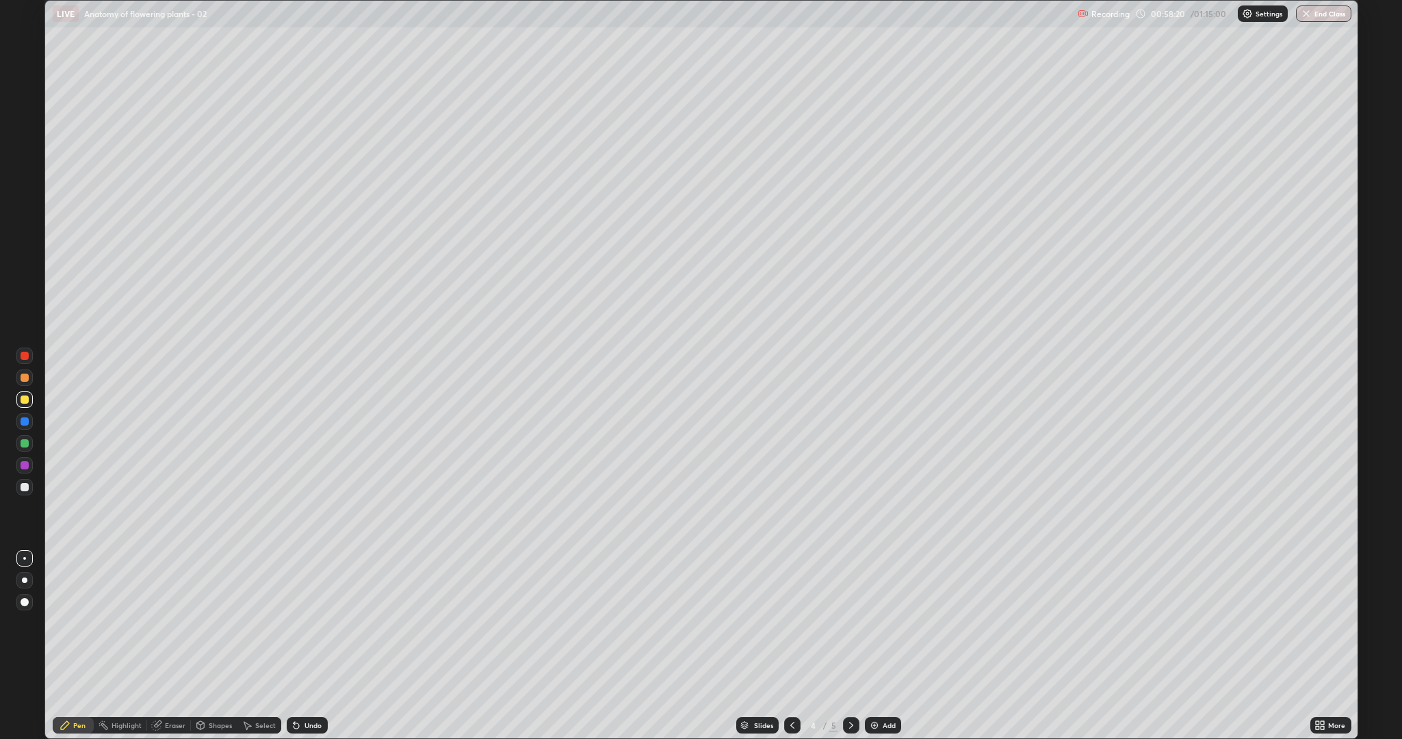
click at [294, 623] on icon at bounding box center [296, 725] width 5 height 5
click at [214, 623] on div "Shapes" at bounding box center [214, 725] width 47 height 16
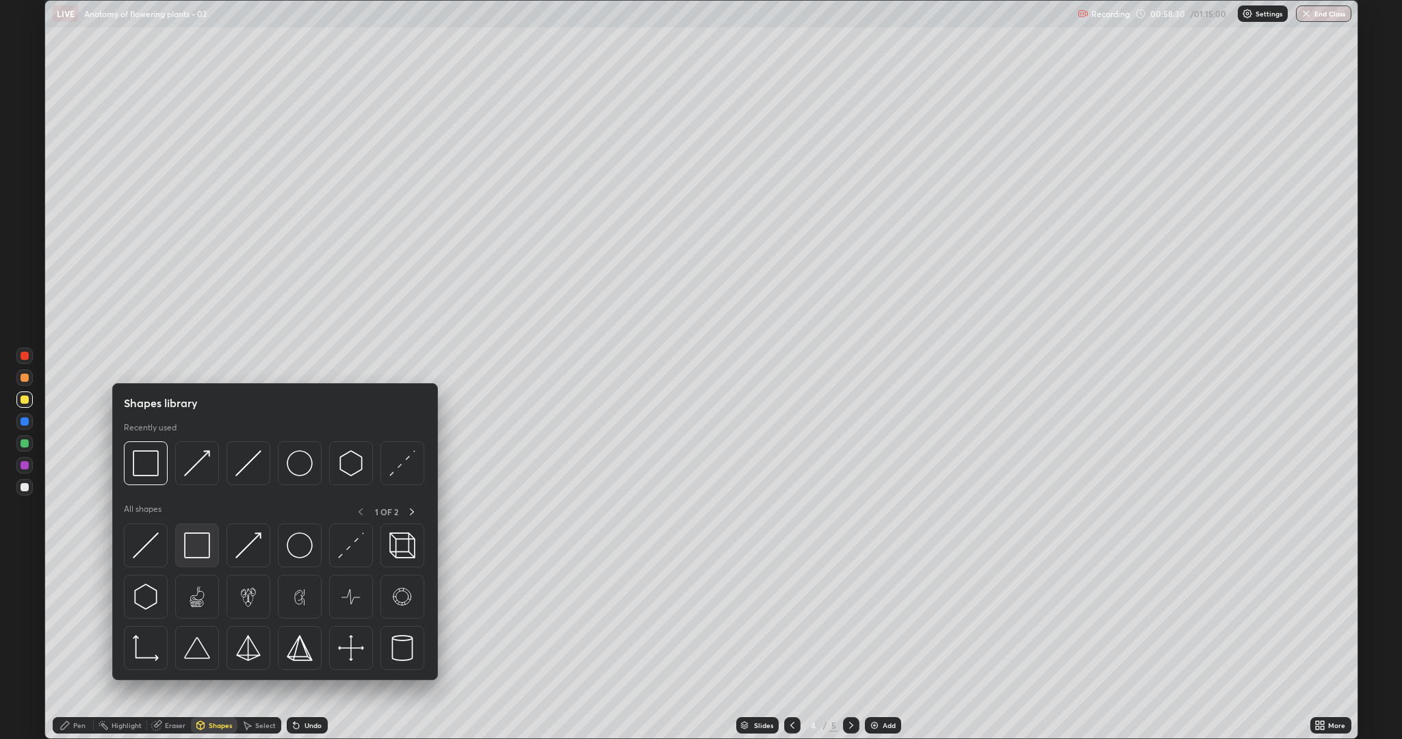
click at [198, 534] on img at bounding box center [197, 545] width 26 height 26
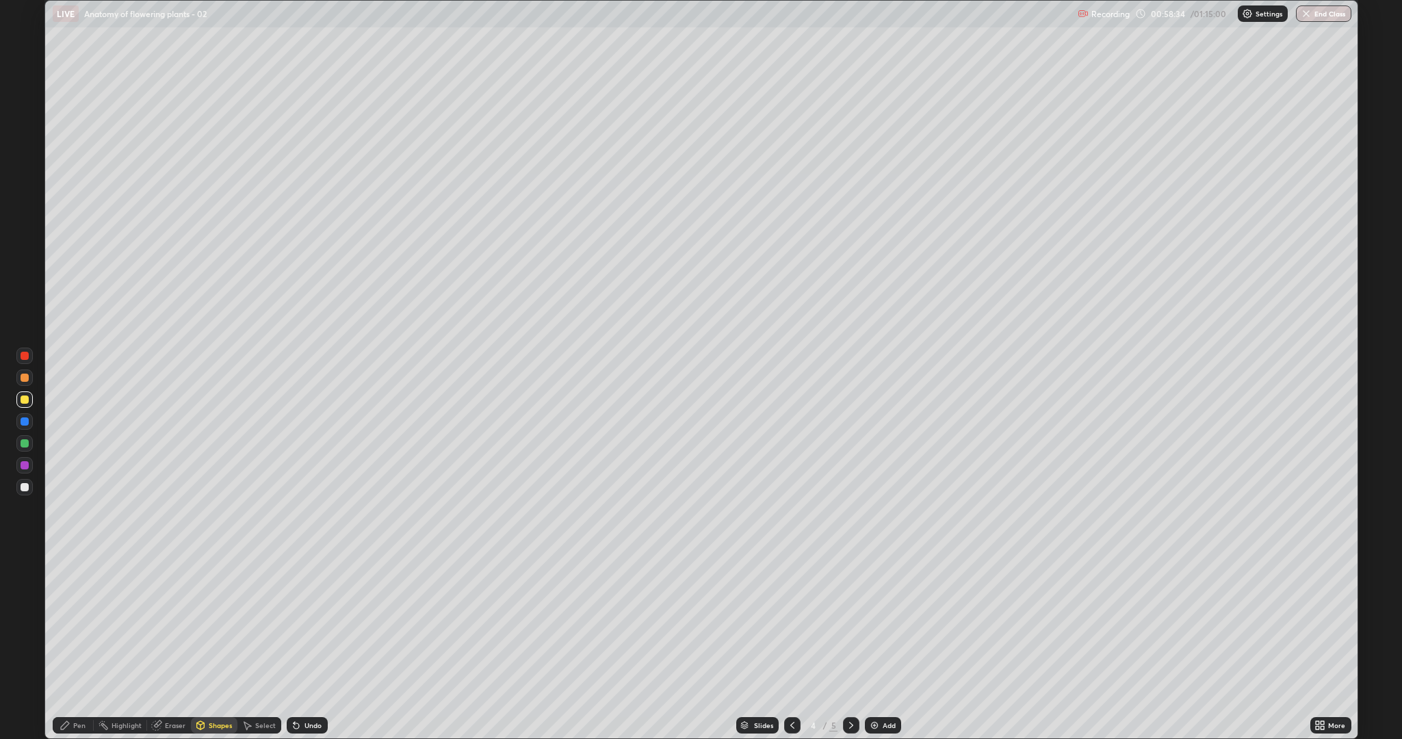
click at [79, 623] on div "Pen" at bounding box center [79, 725] width 12 height 7
click at [213, 623] on div "Shapes" at bounding box center [214, 725] width 47 height 16
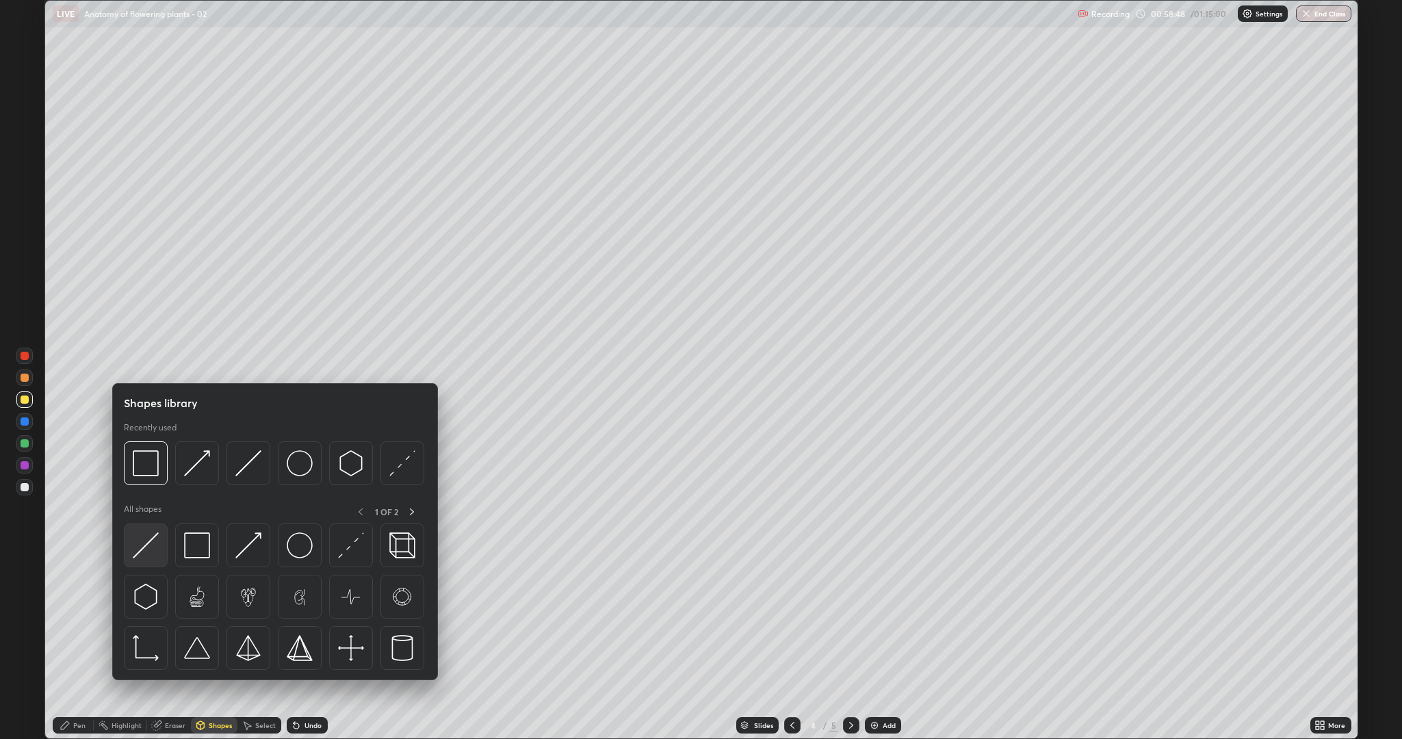
click at [150, 539] on img at bounding box center [146, 545] width 26 height 26
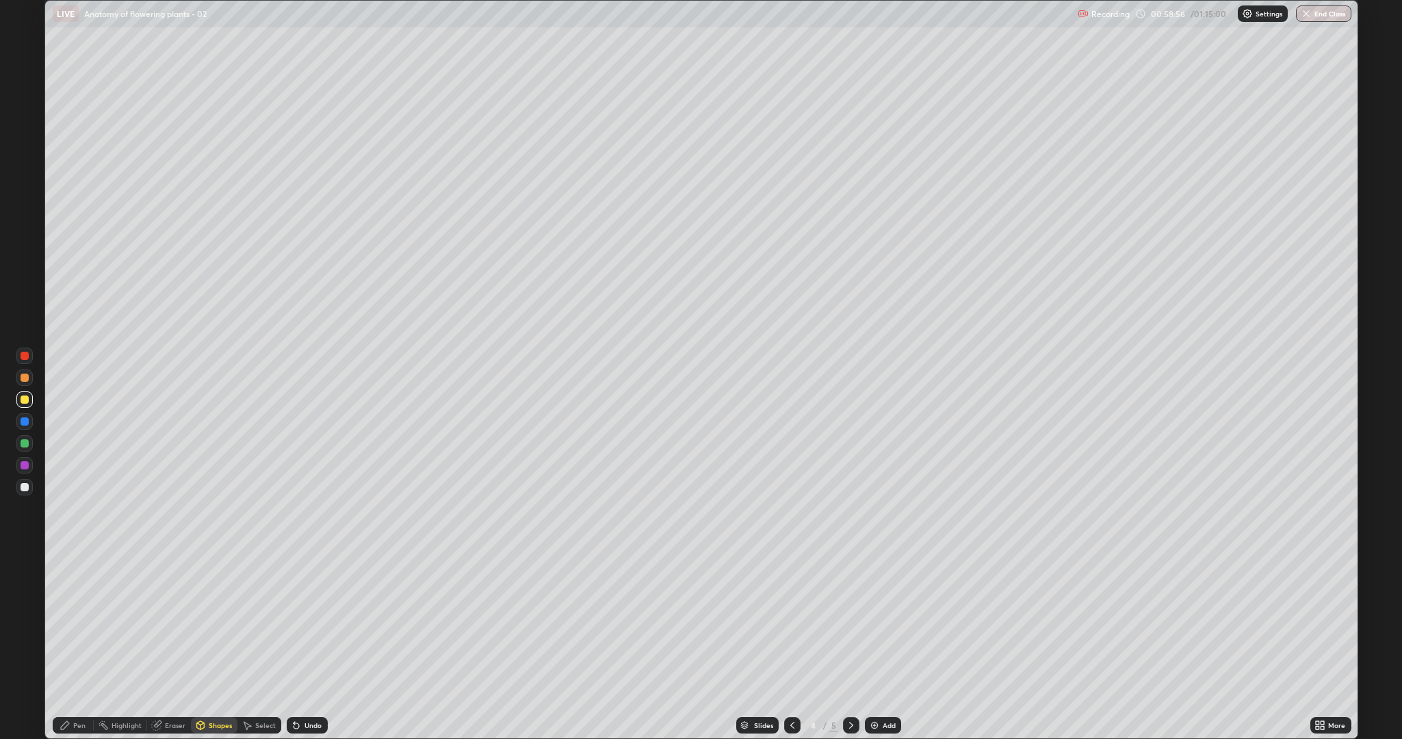
click at [305, 623] on div "Undo" at bounding box center [313, 725] width 17 height 7
click at [300, 623] on icon at bounding box center [296, 725] width 11 height 11
click at [79, 623] on div "Pen" at bounding box center [79, 725] width 12 height 7
click at [25, 487] on div at bounding box center [25, 487] width 8 height 8
click at [23, 400] on div at bounding box center [25, 400] width 8 height 8
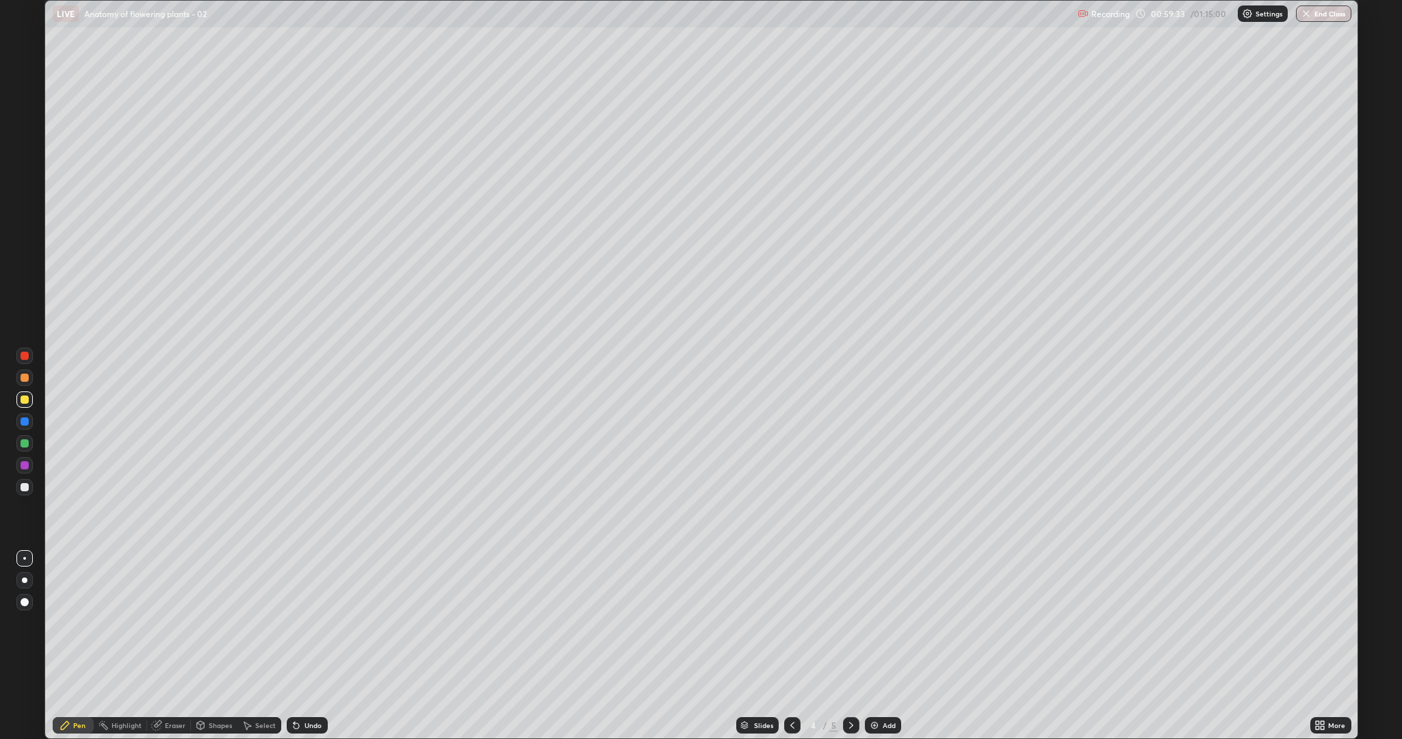
click at [199, 623] on icon at bounding box center [200, 724] width 8 height 2
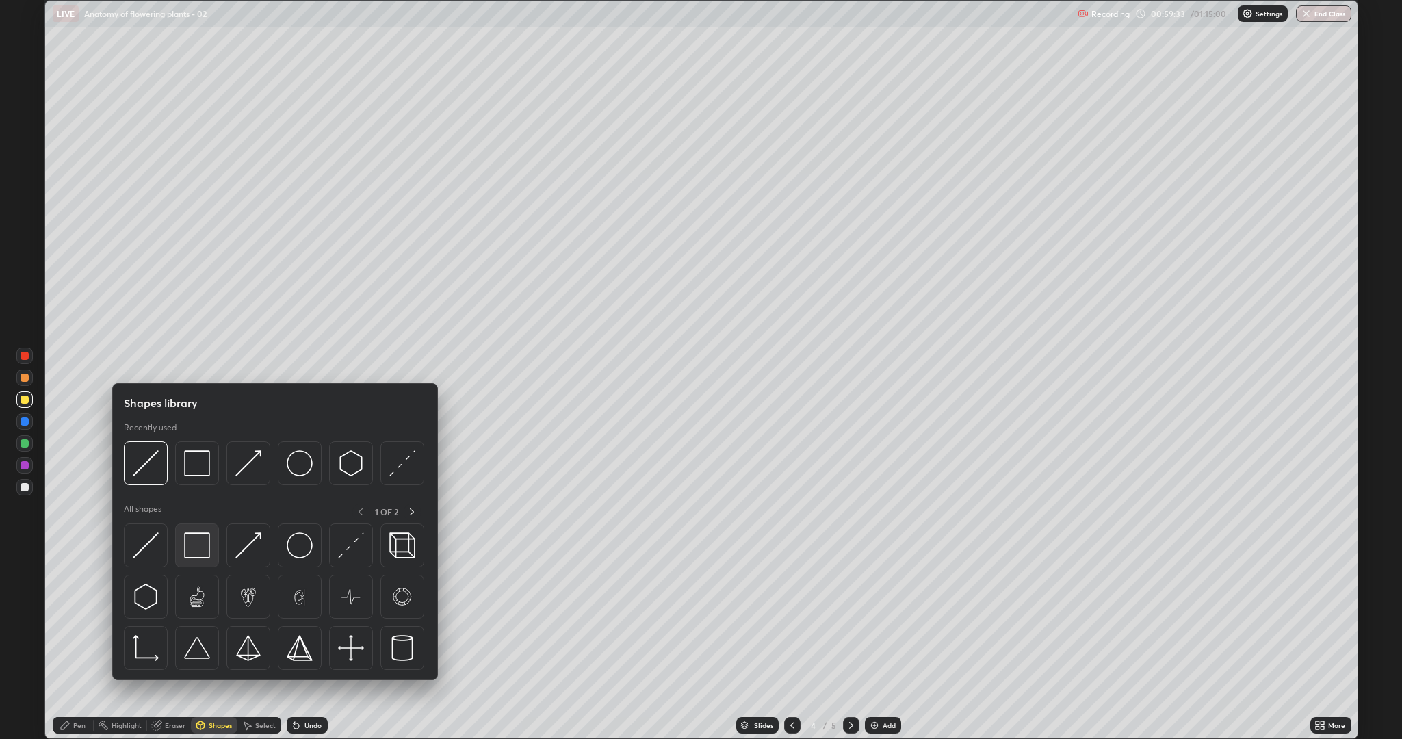
click at [198, 544] on img at bounding box center [197, 545] width 26 height 26
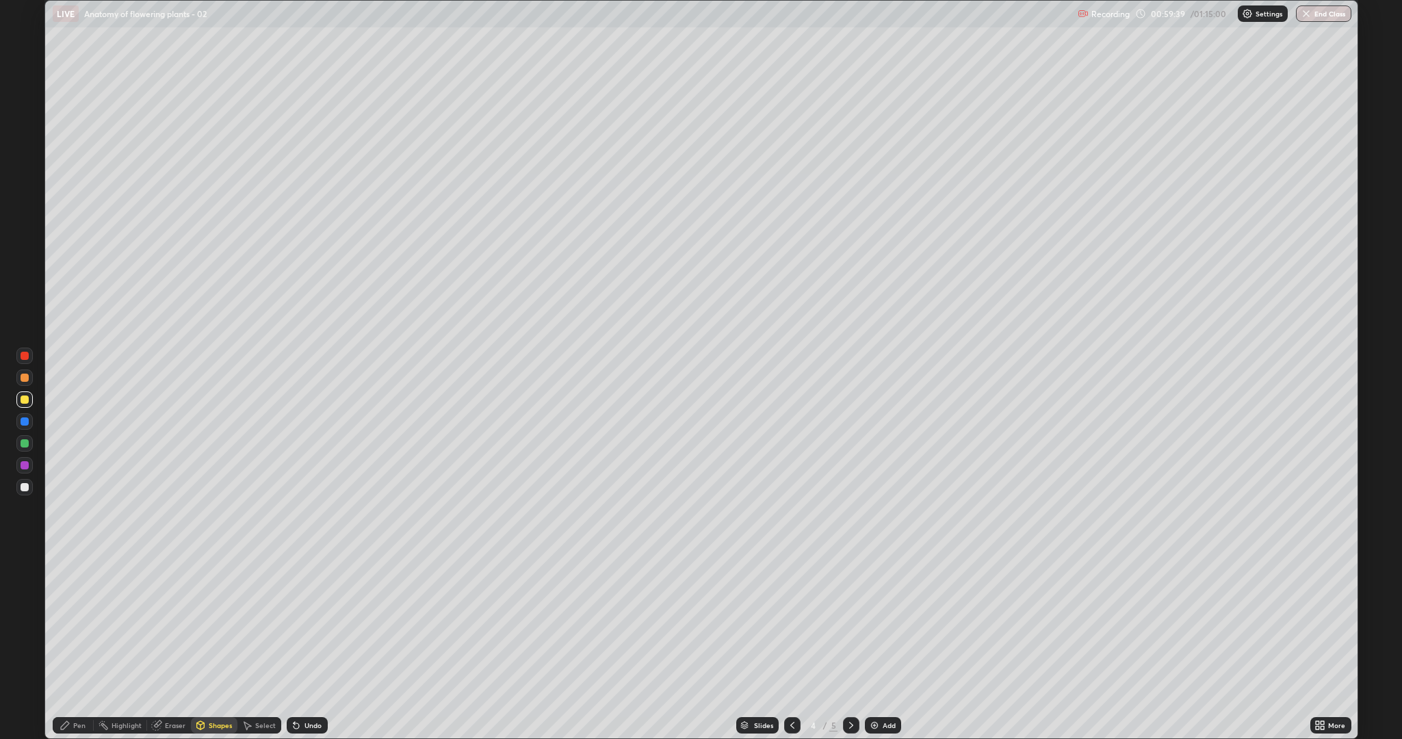
click at [72, 623] on div "Pen" at bounding box center [73, 725] width 41 height 16
click at [211, 623] on div "Shapes" at bounding box center [220, 725] width 23 height 7
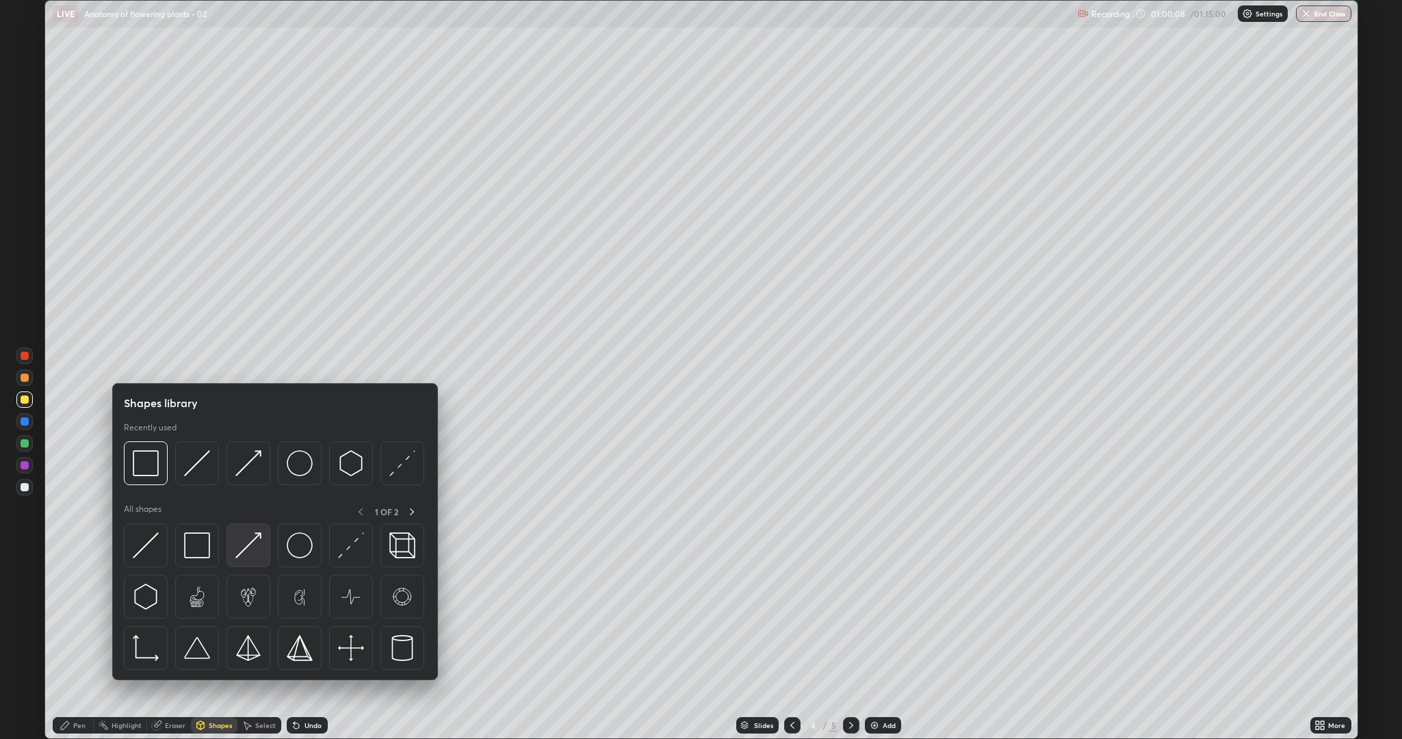
click at [248, 544] on img at bounding box center [248, 545] width 26 height 26
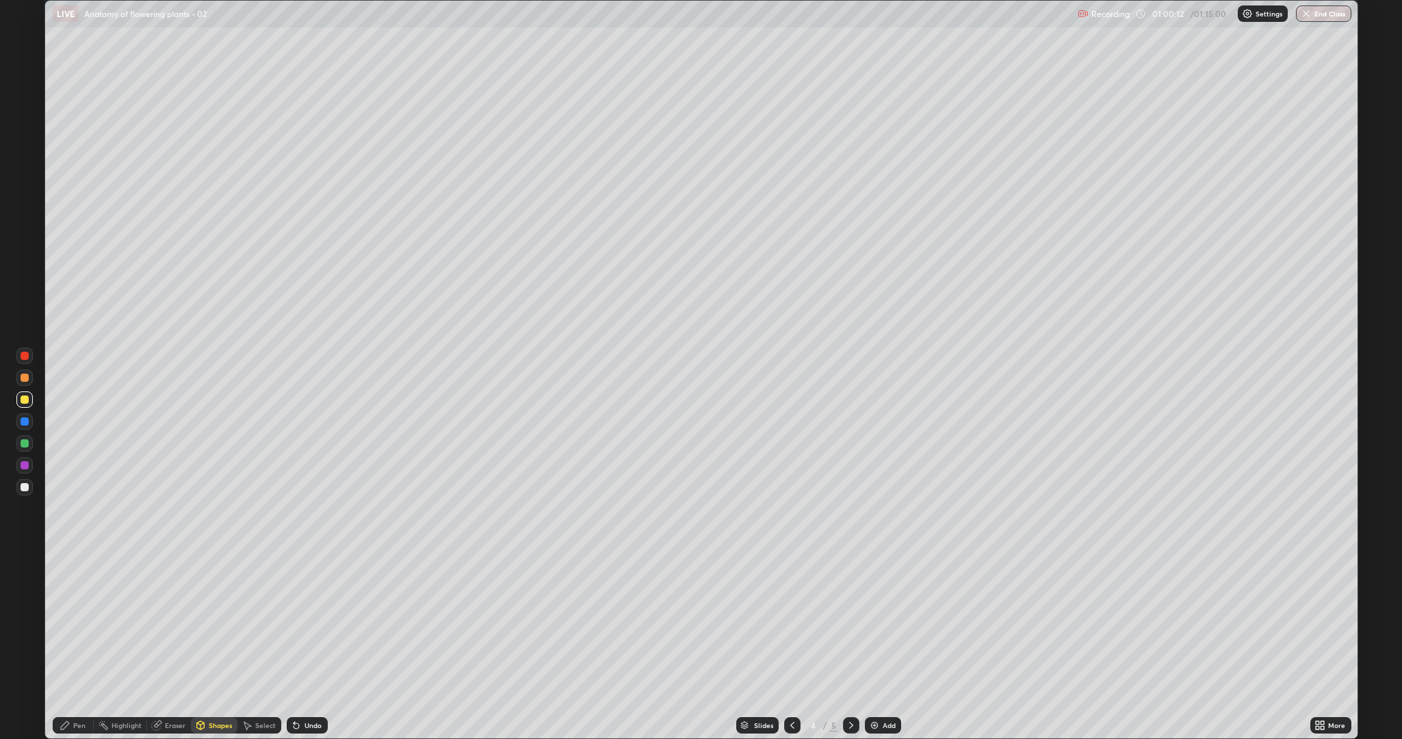
click at [81, 623] on div "Pen" at bounding box center [79, 725] width 12 height 7
click at [204, 623] on icon at bounding box center [200, 725] width 11 height 11
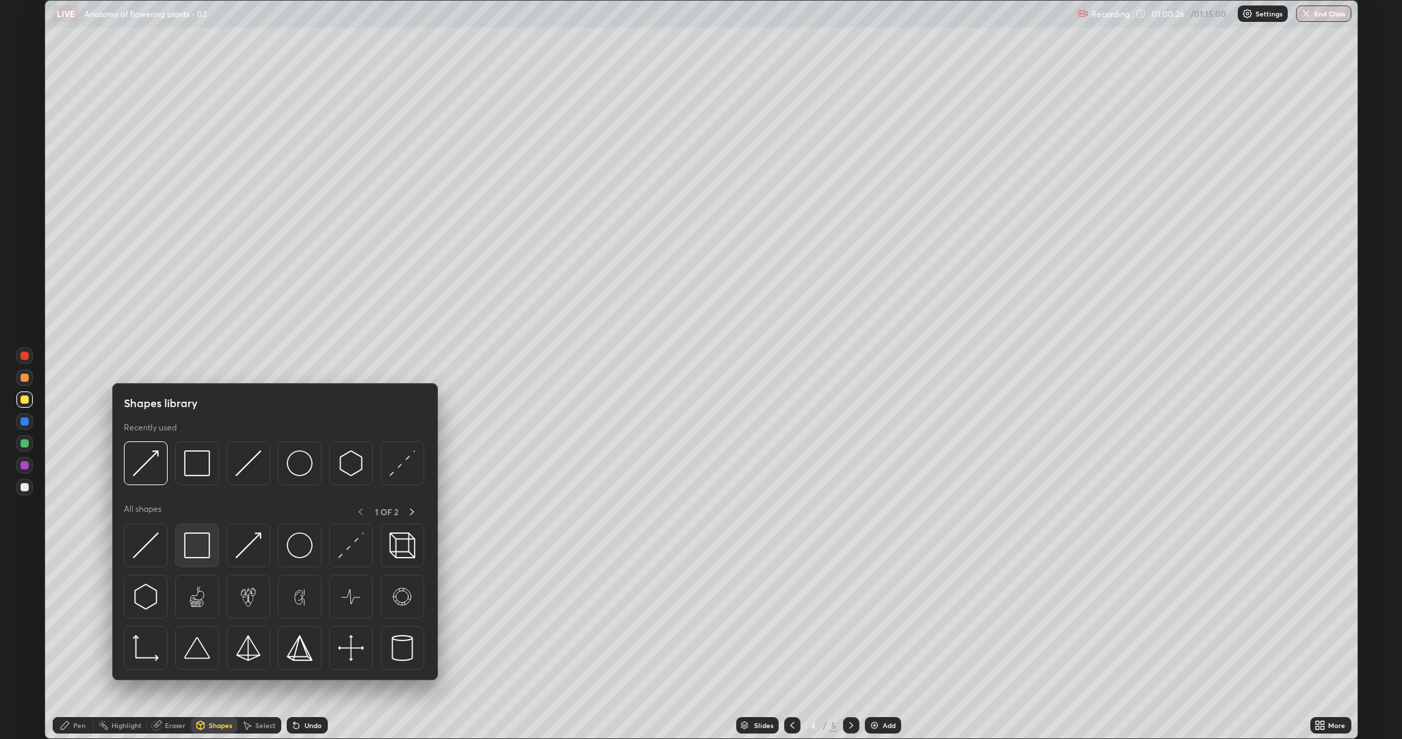
click at [202, 541] on img at bounding box center [197, 545] width 26 height 26
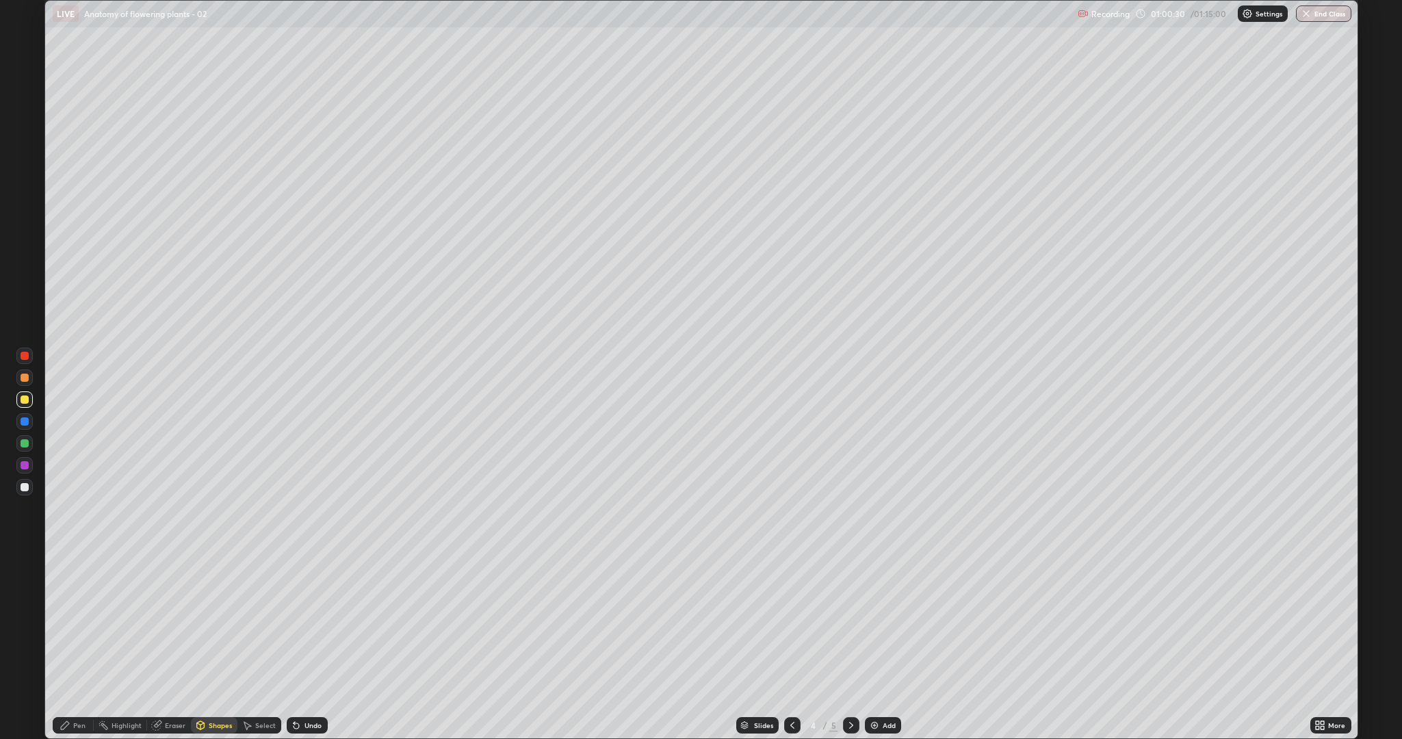
click at [73, 623] on div "Pen" at bounding box center [79, 725] width 12 height 7
click at [201, 623] on icon at bounding box center [200, 725] width 11 height 11
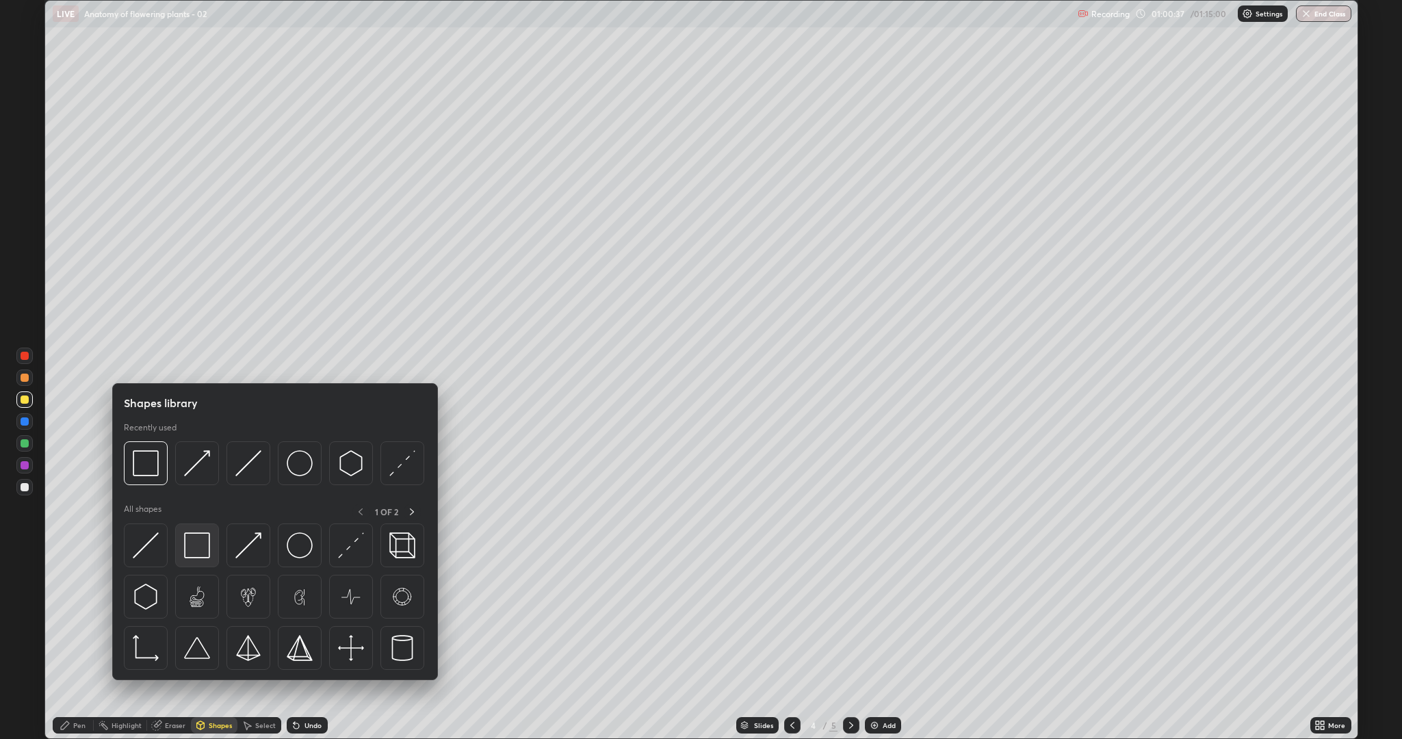
click at [197, 544] on img at bounding box center [197, 545] width 26 height 26
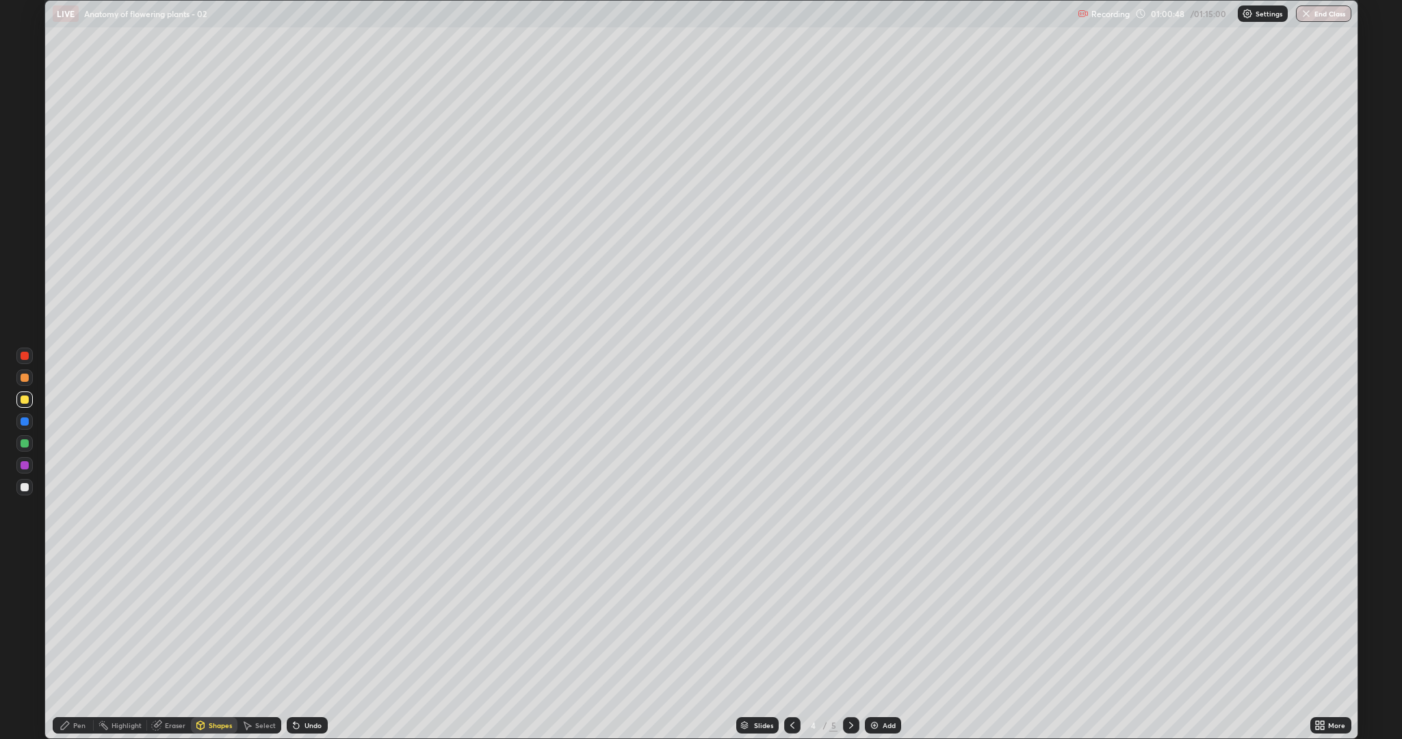
click at [307, 623] on div "Undo" at bounding box center [313, 725] width 17 height 7
click at [68, 623] on icon at bounding box center [65, 725] width 11 height 11
click at [174, 623] on div "Eraser" at bounding box center [175, 725] width 21 height 7
click at [76, 623] on div "Pen" at bounding box center [79, 725] width 12 height 7
click at [21, 489] on div at bounding box center [25, 487] width 8 height 8
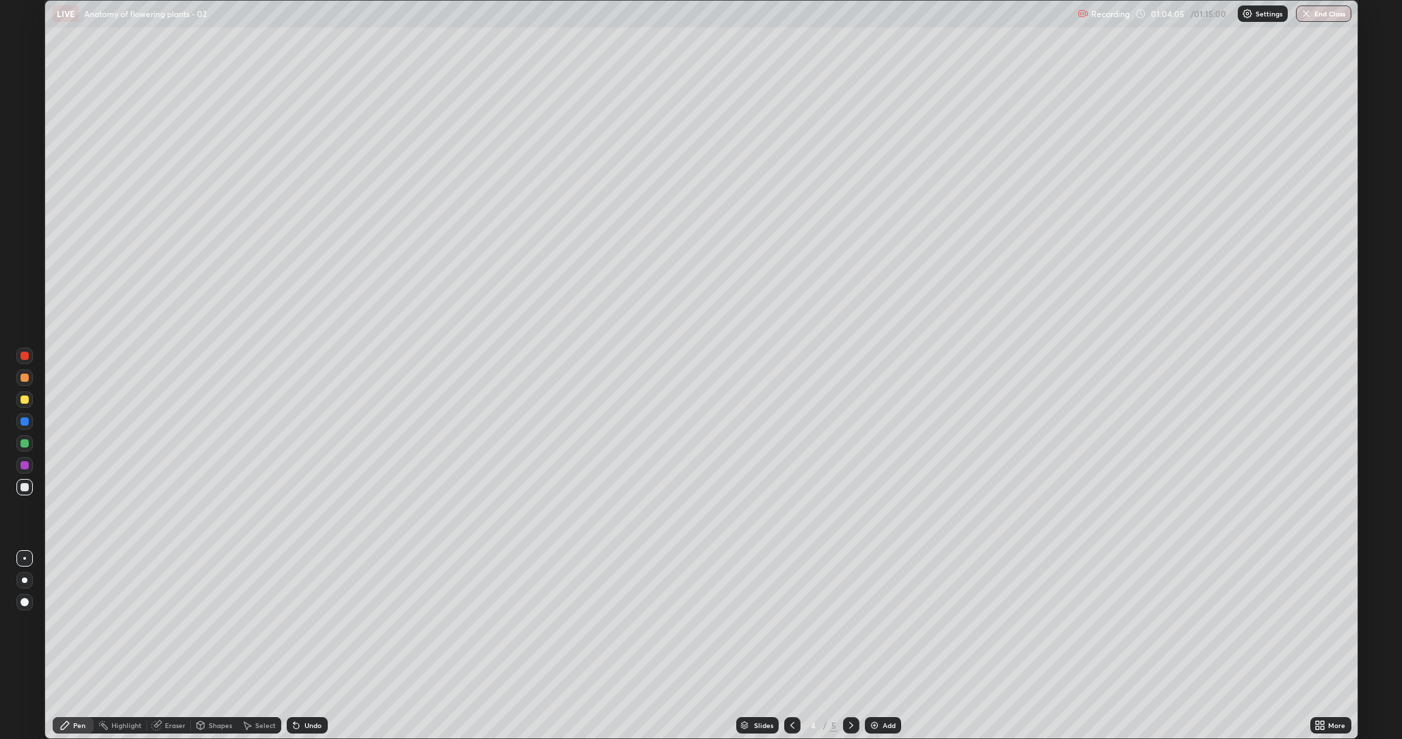
click at [166, 623] on div "Eraser" at bounding box center [175, 725] width 21 height 7
click at [23, 623] on icon at bounding box center [24, 679] width 11 height 12
click at [79, 623] on div "Pen" at bounding box center [79, 725] width 12 height 7
click at [1323, 623] on icon at bounding box center [1322, 722] width 3 height 3
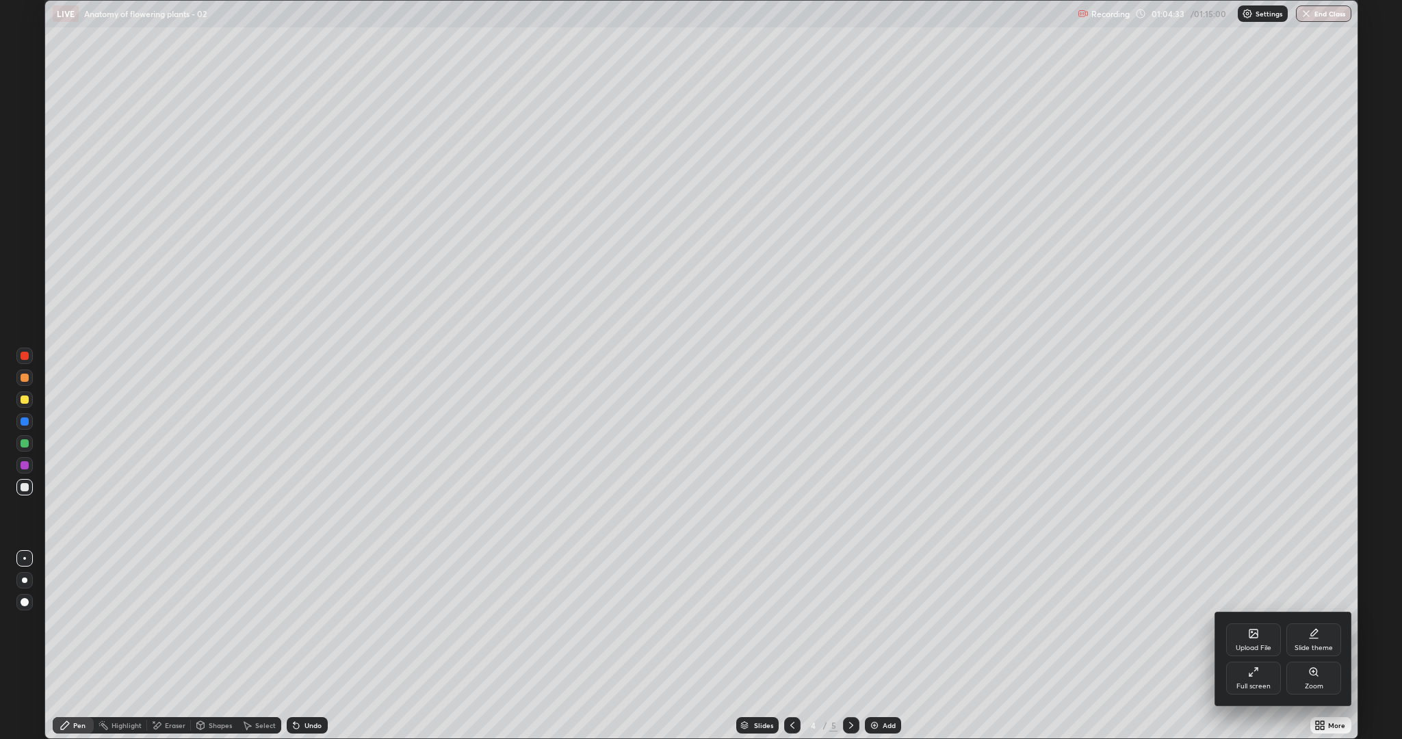
click at [1256, 623] on icon at bounding box center [1253, 672] width 11 height 11
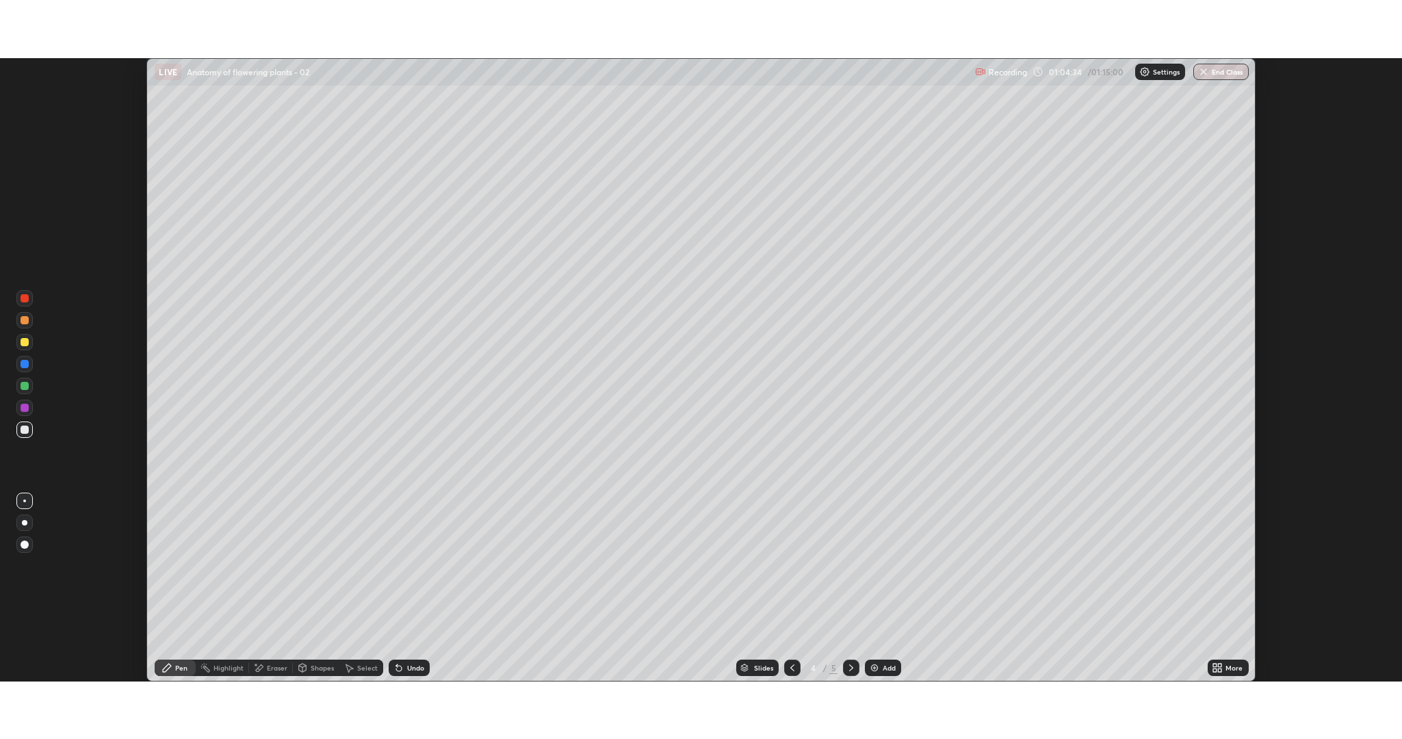
scroll to position [67806, 67028]
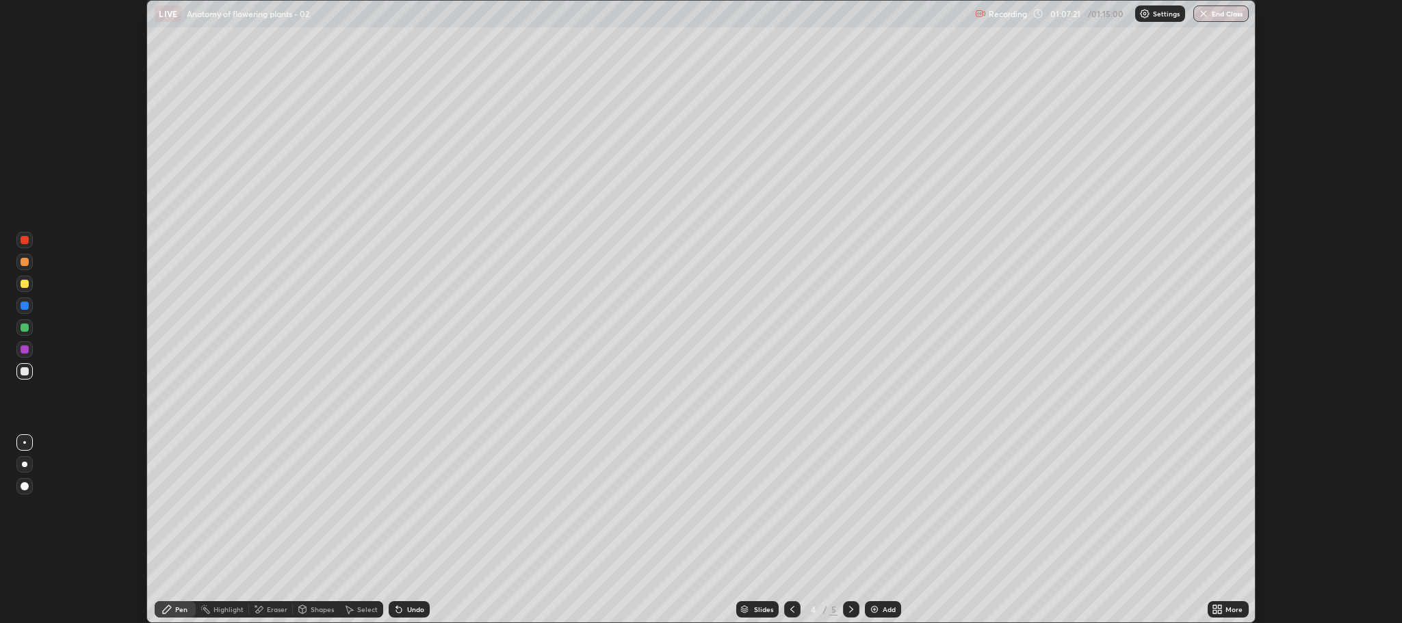
click at [1216, 608] on icon at bounding box center [1214, 607] width 3 height 3
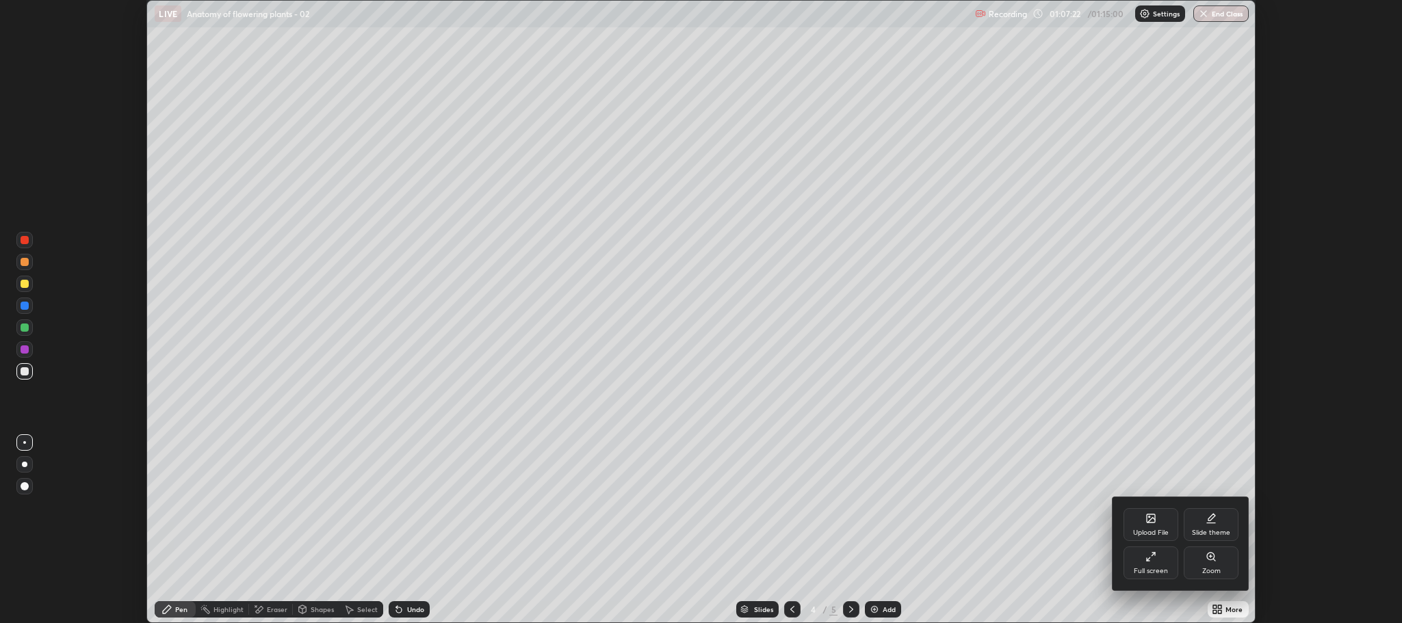
click at [1142, 564] on div "Full screen" at bounding box center [1151, 563] width 55 height 33
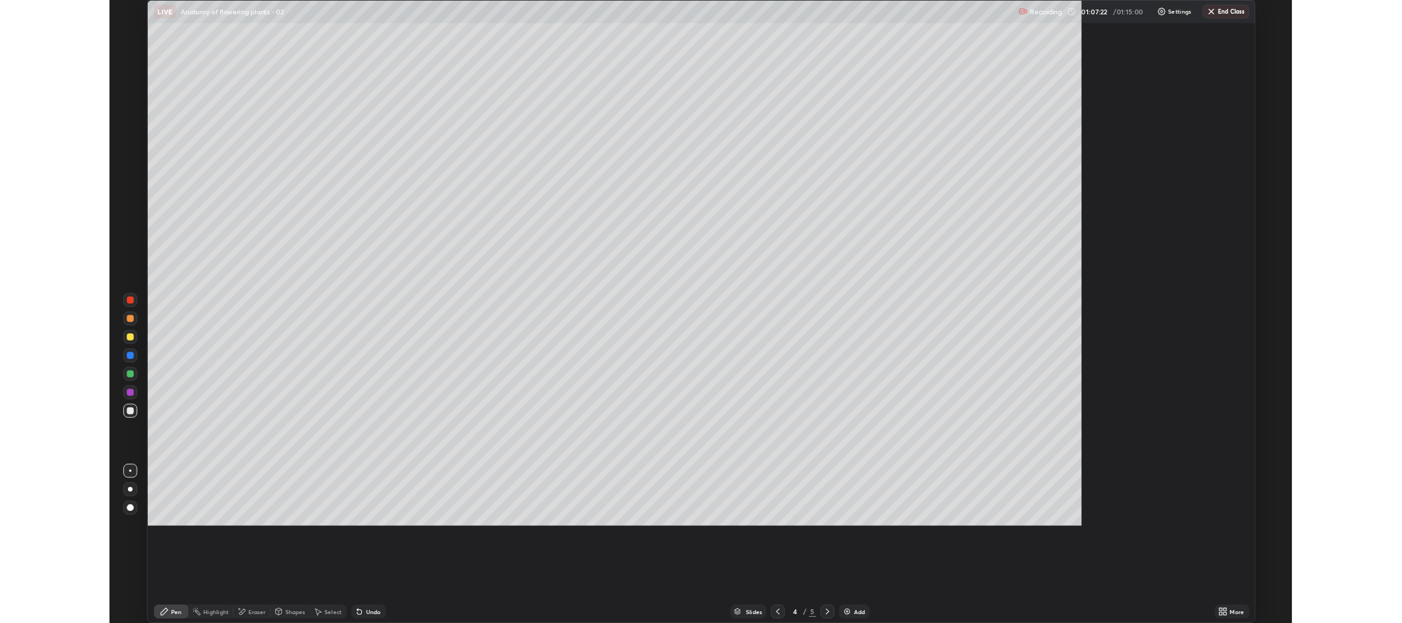
scroll to position [739, 1402]
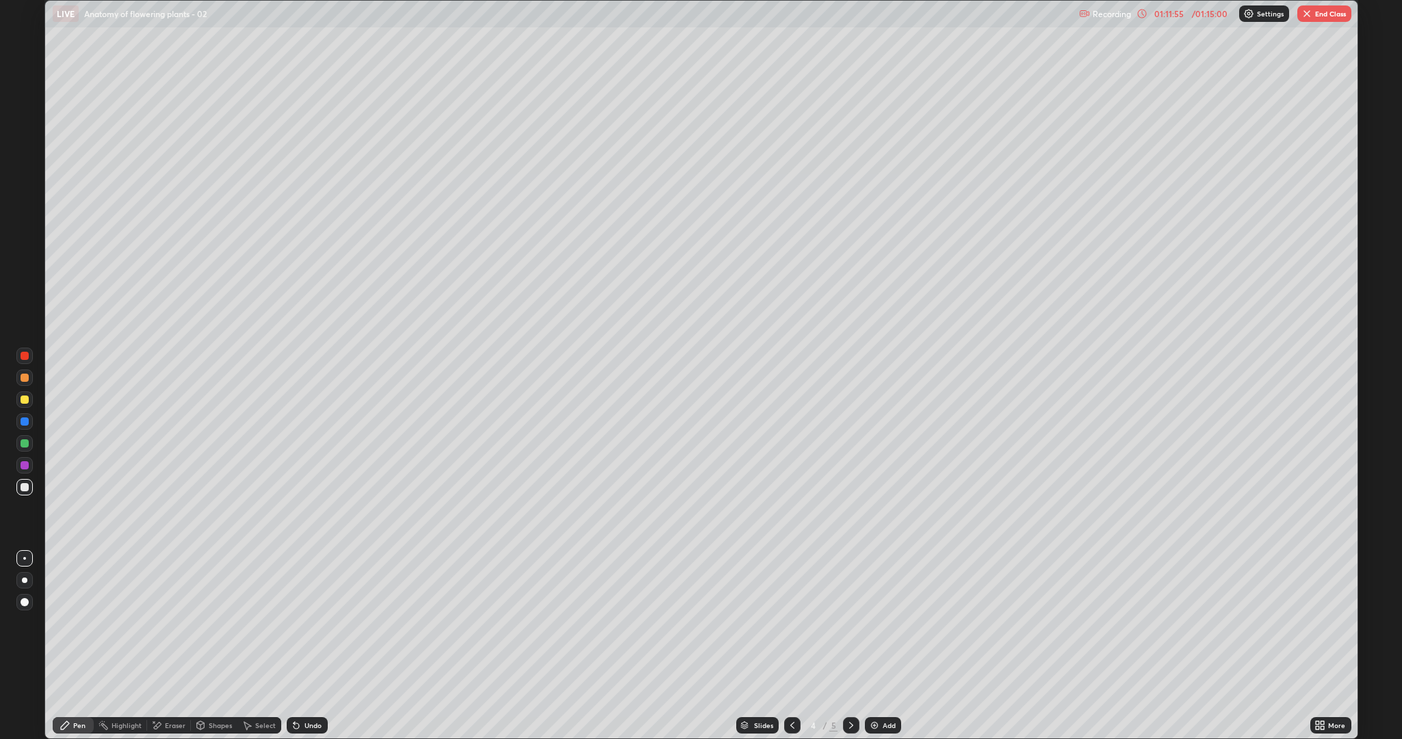
click at [1321, 18] on button "End Class" at bounding box center [1324, 13] width 54 height 16
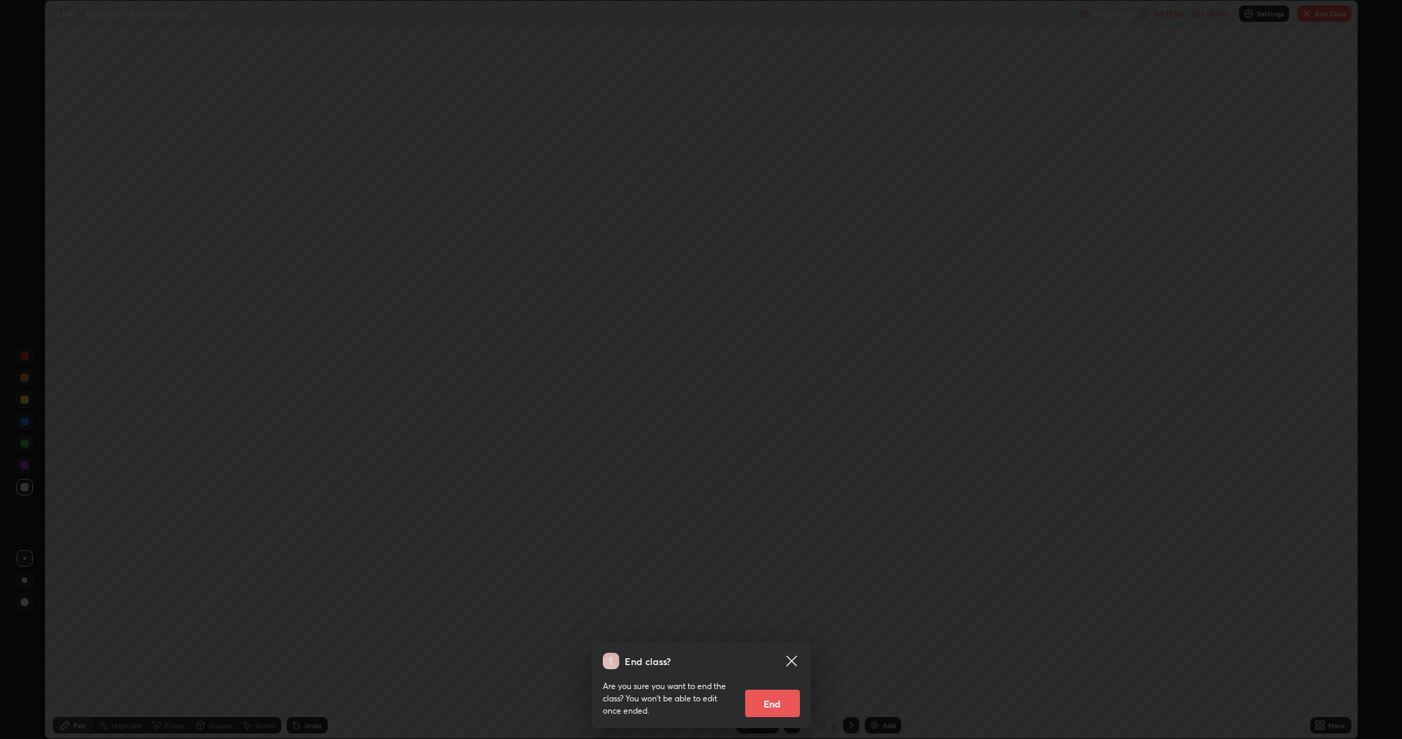
click at [781, 623] on button "End" at bounding box center [772, 703] width 55 height 27
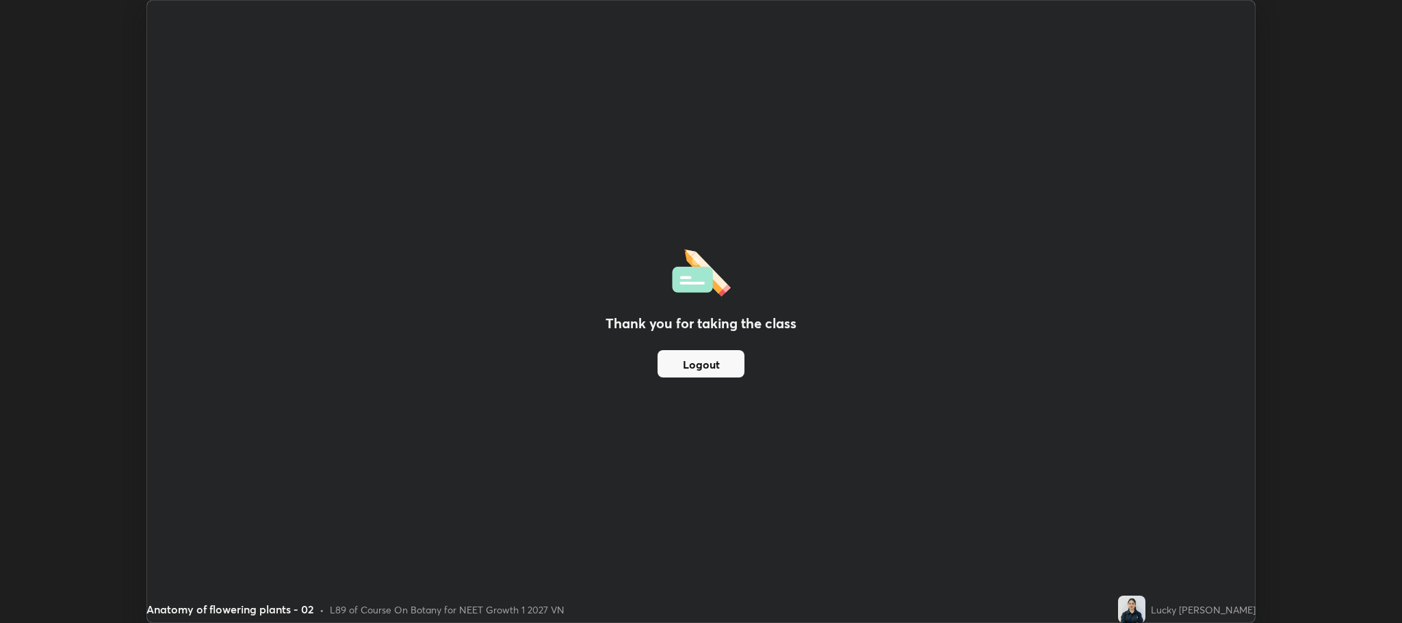
scroll to position [67806, 67028]
